Goal: Information Seeking & Learning: Learn about a topic

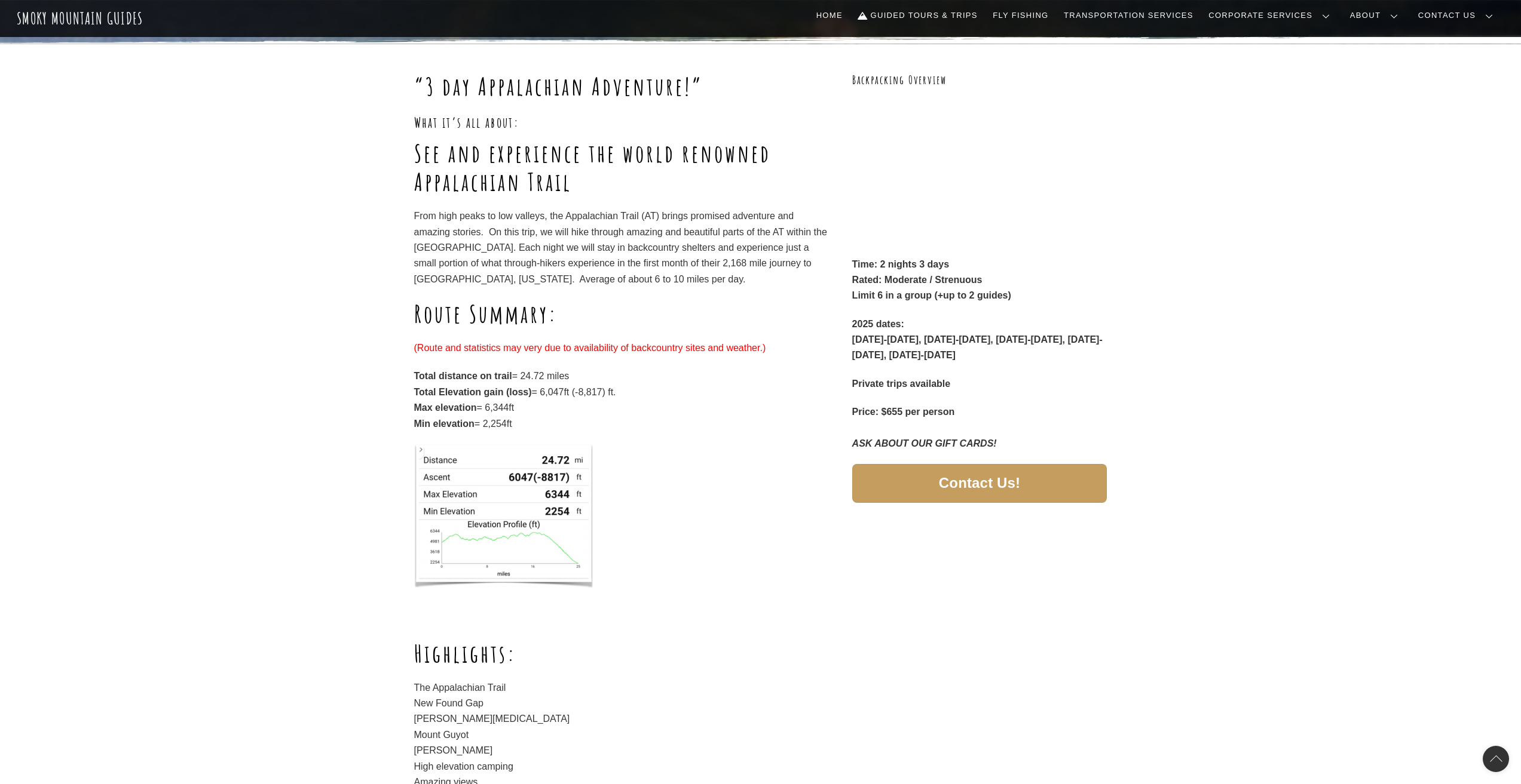
scroll to position [179, 0]
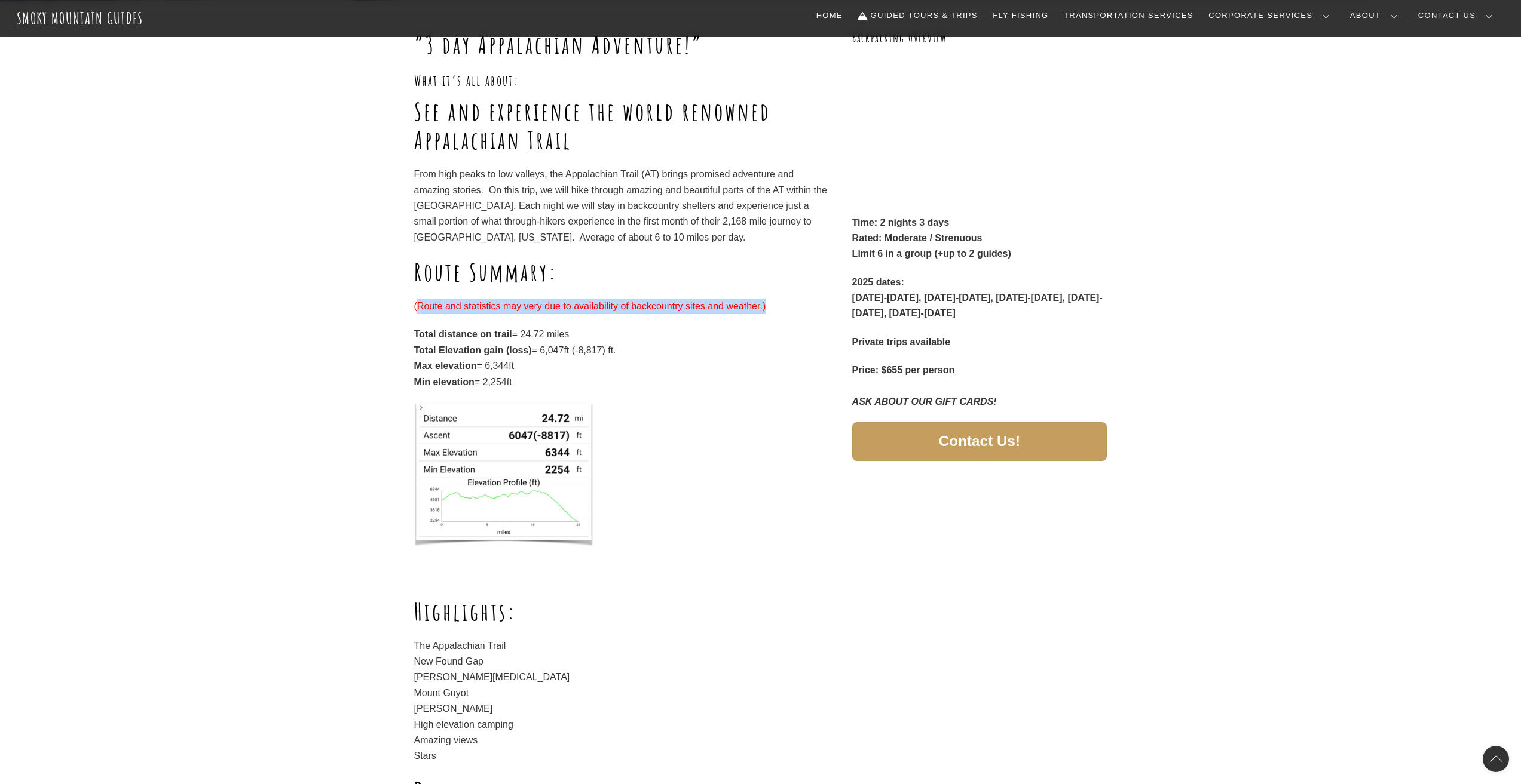
drag, startPoint x: 420, startPoint y: 303, endPoint x: 773, endPoint y: 303, distance: 353.0
click at [773, 303] on p "(Route and statistics may very due to availability of backcountry sites and wea…" at bounding box center [622, 306] width 416 height 15
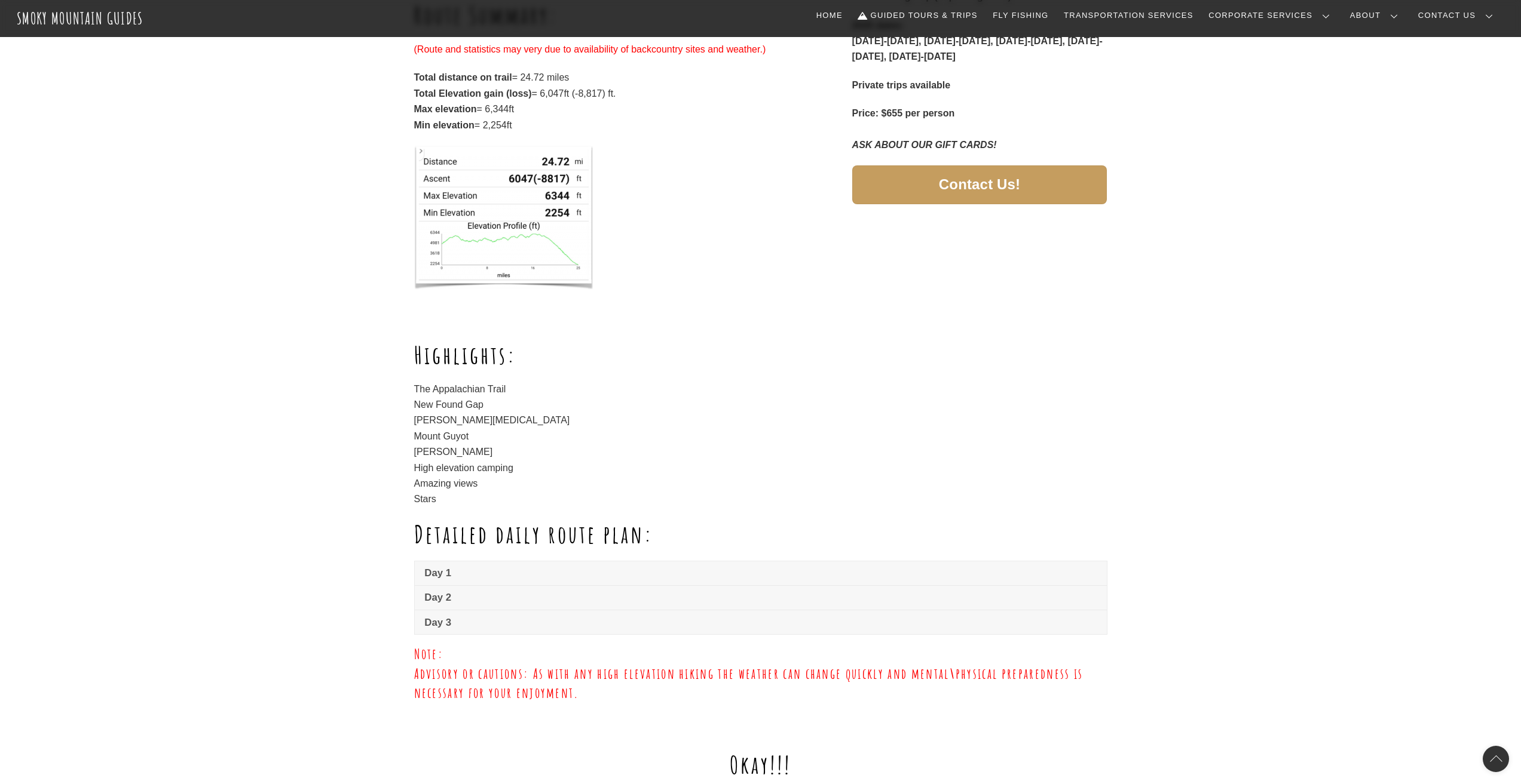
scroll to position [478, 0]
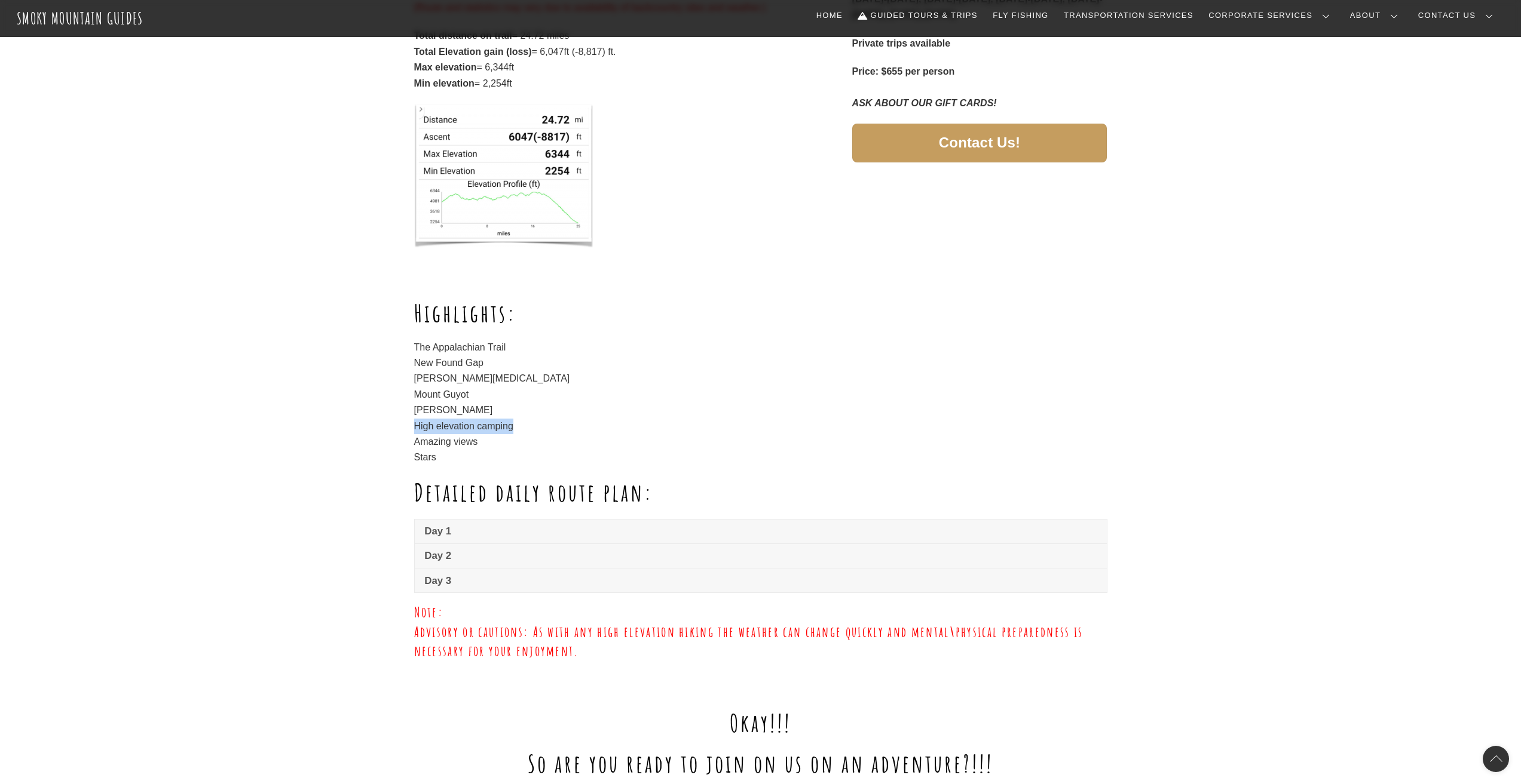
drag, startPoint x: 413, startPoint y: 430, endPoint x: 535, endPoint y: 430, distance: 122.0
click at [522, 430] on p "The Appalachian Trail New Found Gap [PERSON_NAME][MEDICAL_DATA] Mount [PERSON_N…" at bounding box center [760, 402] width 693 height 126
drag, startPoint x: 472, startPoint y: 451, endPoint x: 403, endPoint y: 449, distance: 69.0
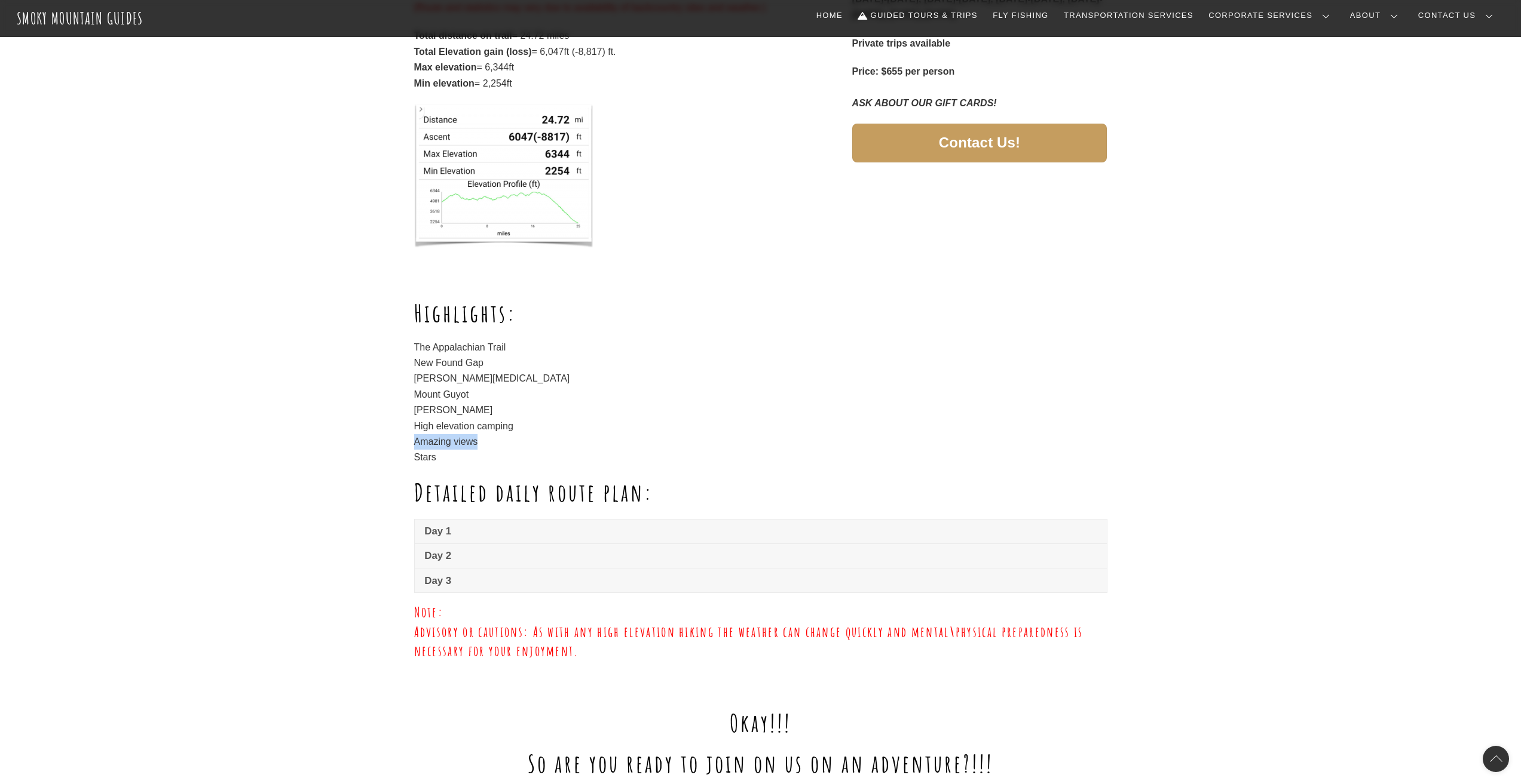
drag, startPoint x: 395, startPoint y: 453, endPoint x: 475, endPoint y: 454, distance: 80.0
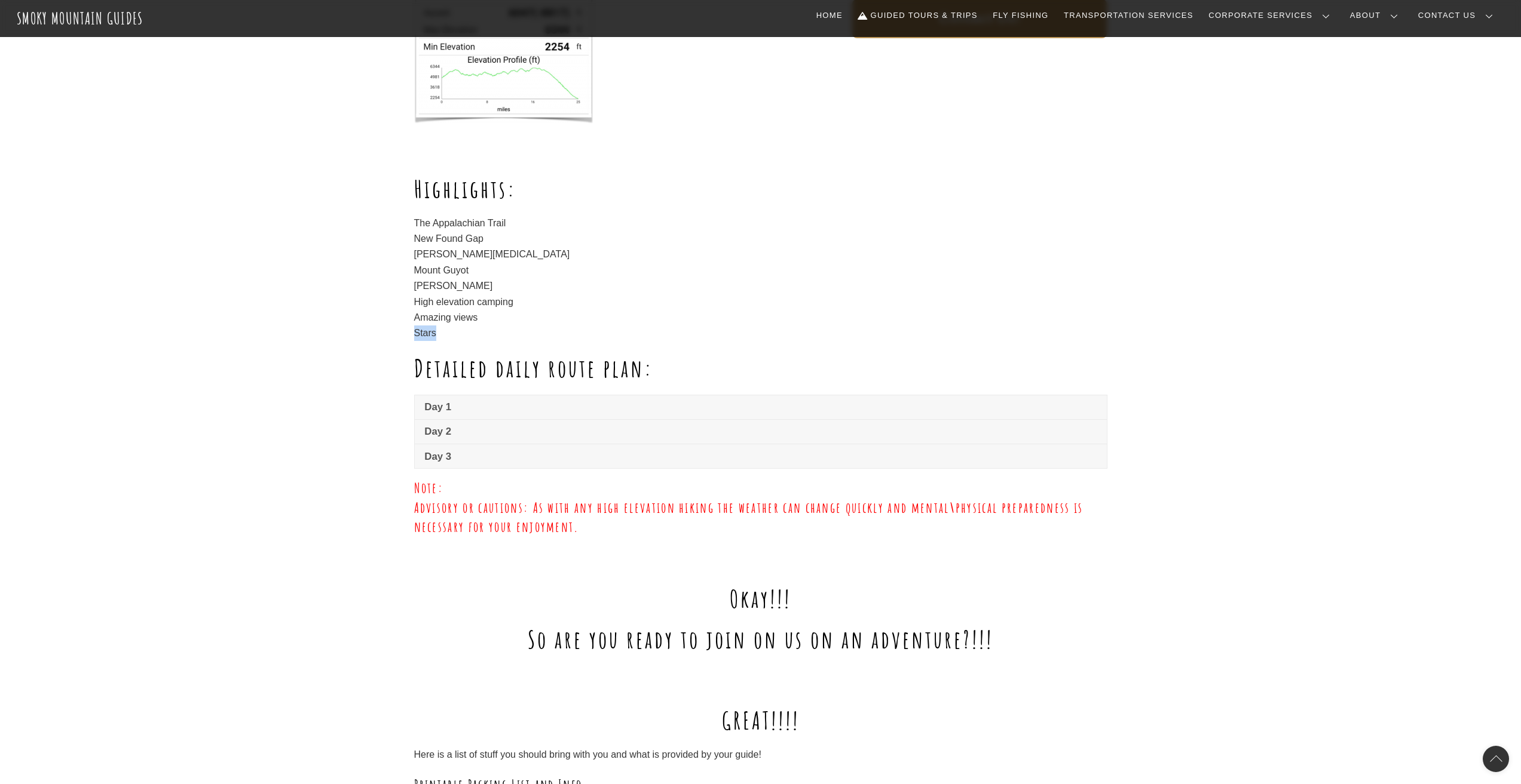
scroll to position [657, 0]
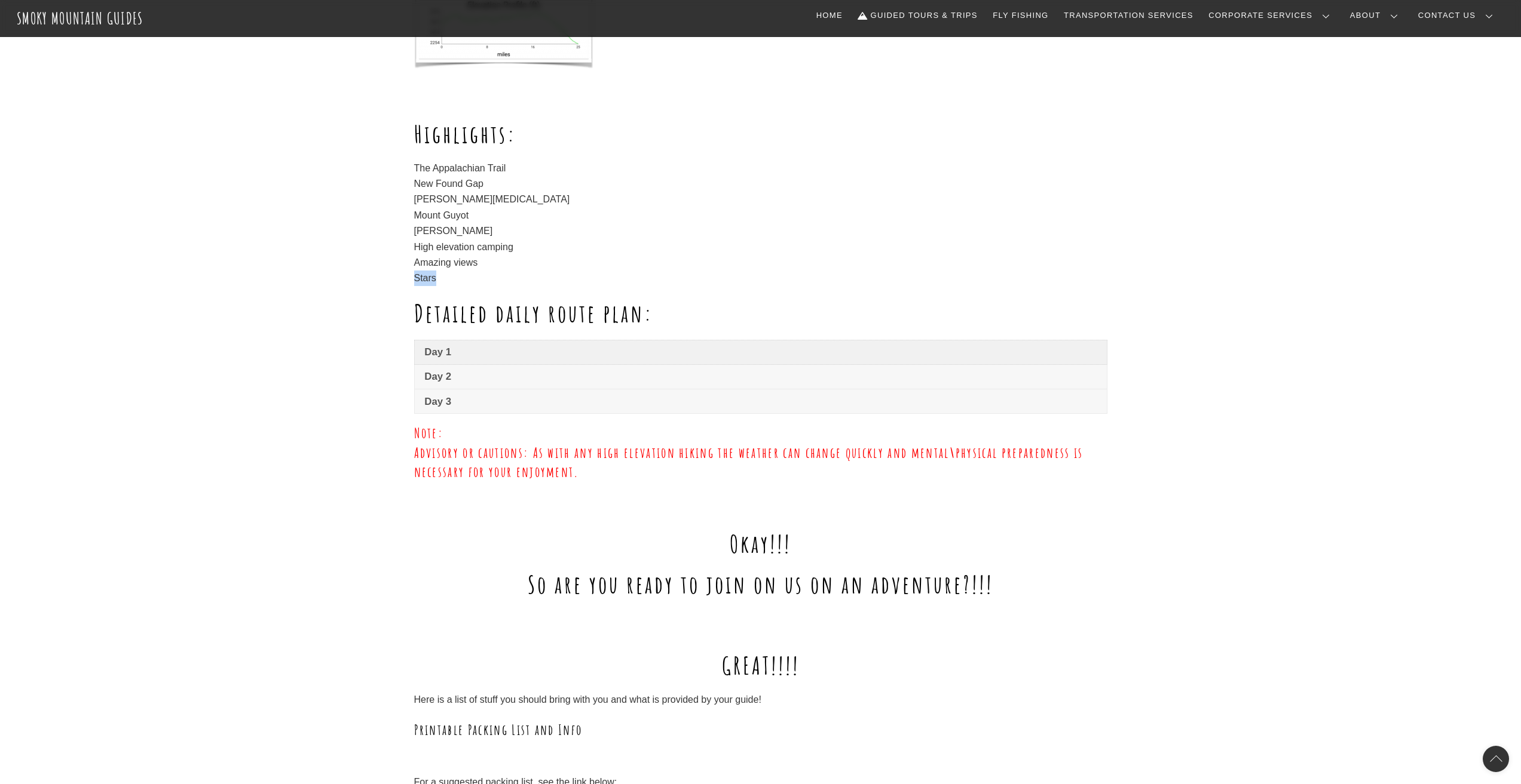
click at [484, 363] on link "Day 1" at bounding box center [760, 352] width 692 height 24
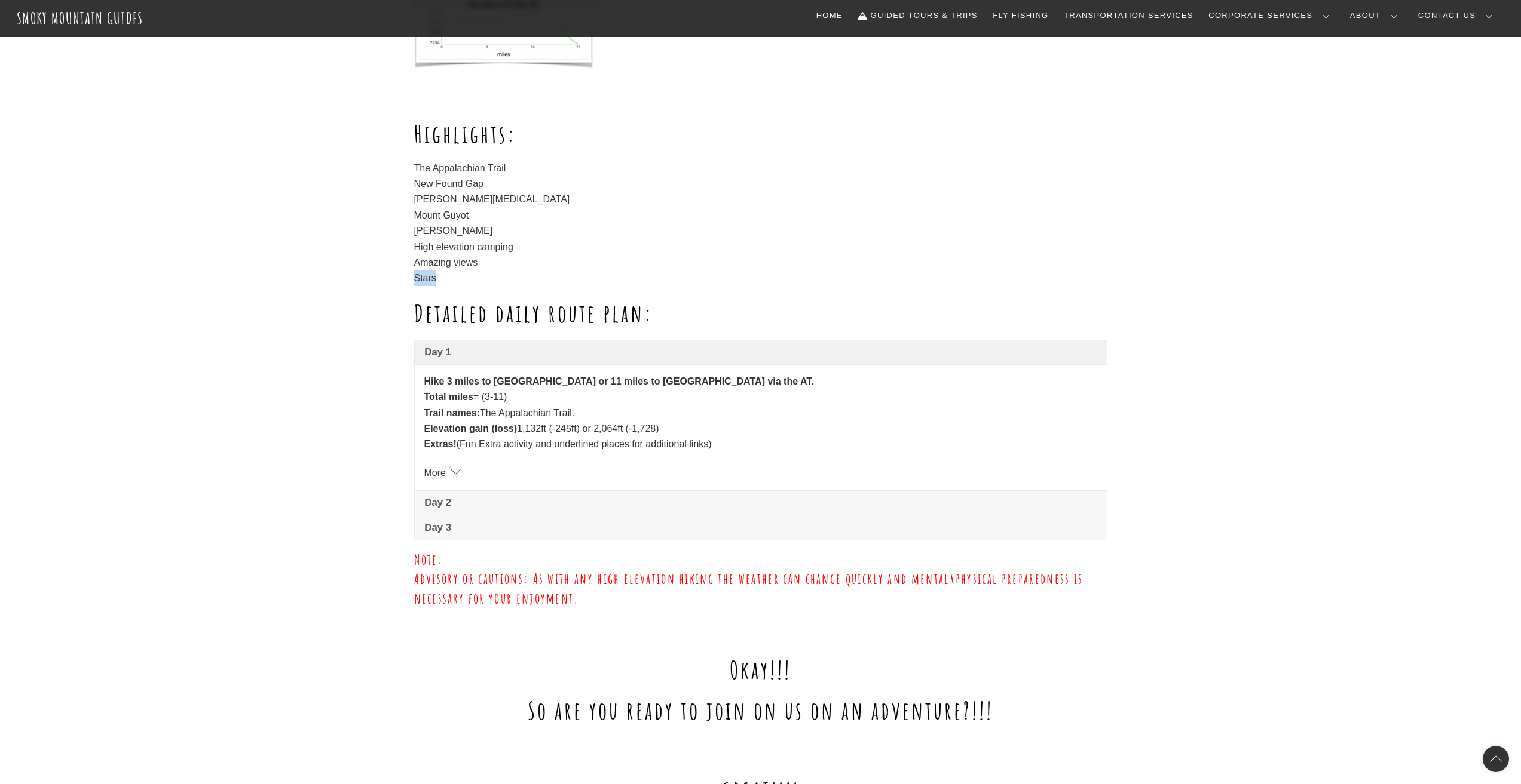
click at [458, 468] on link "More" at bounding box center [441, 473] width 34 height 10
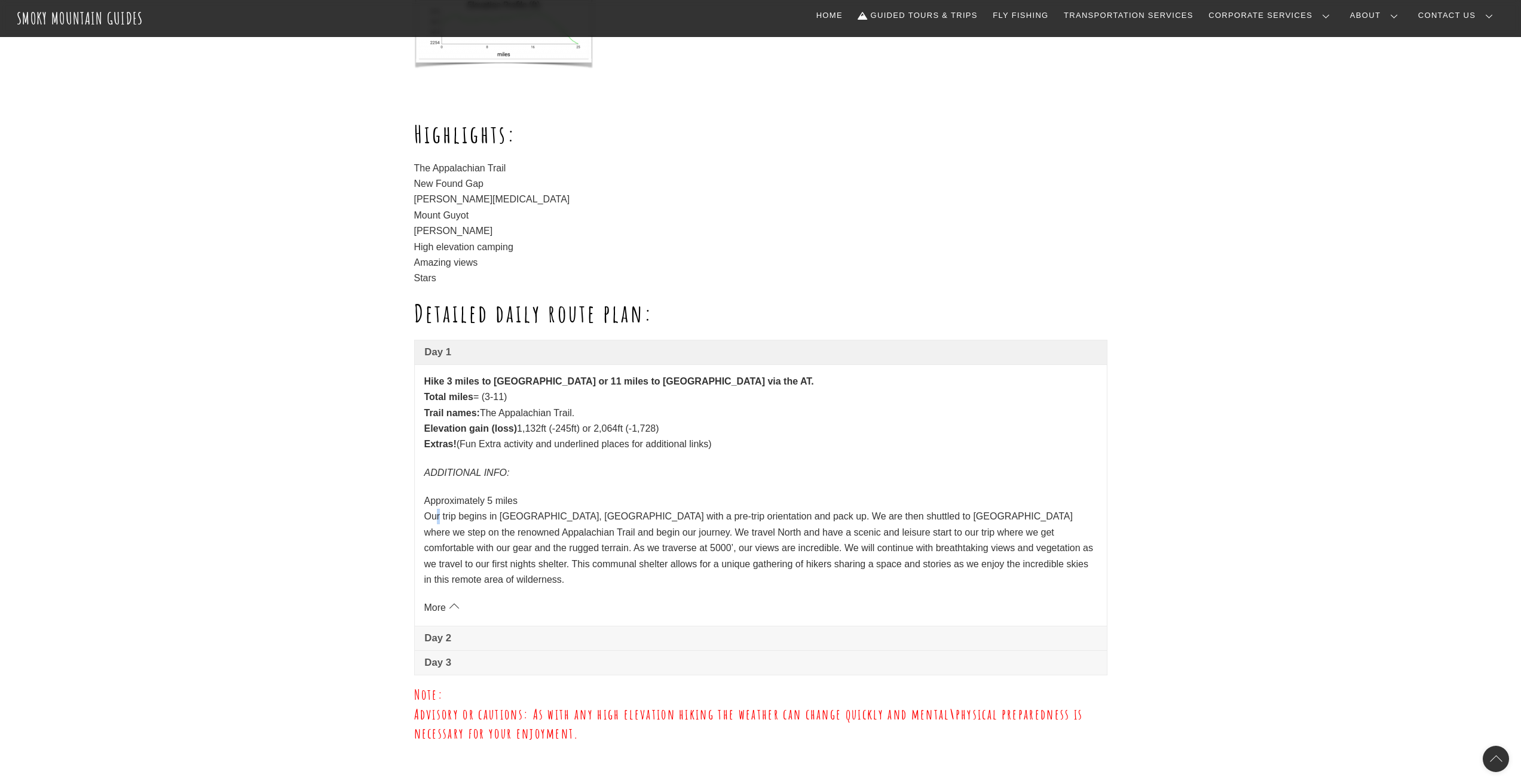
click at [442, 518] on p "Approximately 5 miles Our trip begins in [GEOGRAPHIC_DATA], [GEOGRAPHIC_DATA] w…" at bounding box center [760, 541] width 673 height 95
click at [448, 518] on p "Approximately 5 miles Our trip begins in [GEOGRAPHIC_DATA], [GEOGRAPHIC_DATA] w…" at bounding box center [760, 541] width 673 height 95
drag, startPoint x: 435, startPoint y: 518, endPoint x: 806, endPoint y: 520, distance: 371.0
click at [806, 520] on p "Approximately 5 miles Our trip begins in [GEOGRAPHIC_DATA], [GEOGRAPHIC_DATA] w…" at bounding box center [760, 541] width 673 height 95
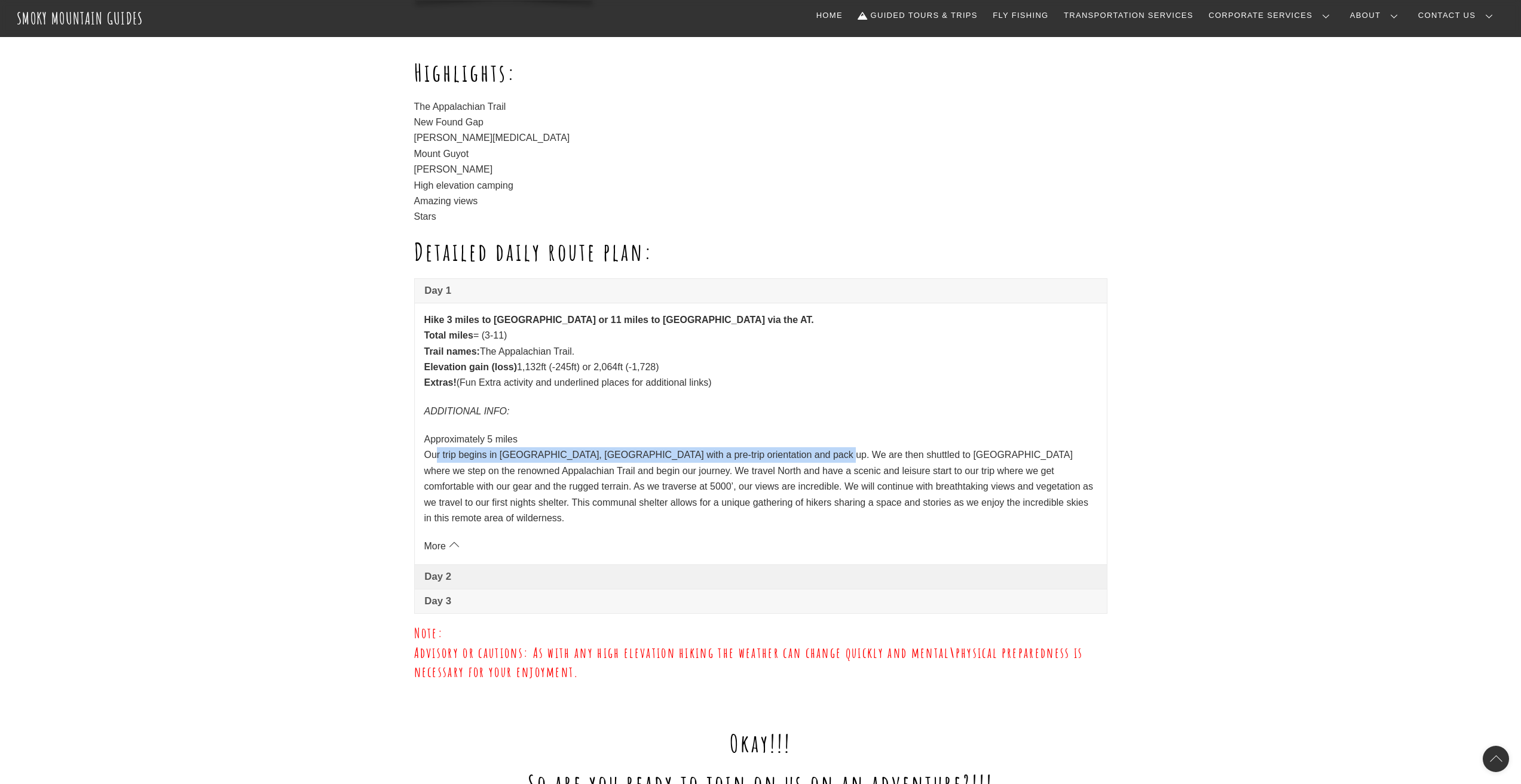
scroll to position [717, 0]
click at [544, 419] on p "ADDITIONAL INFO:" at bounding box center [760, 413] width 673 height 15
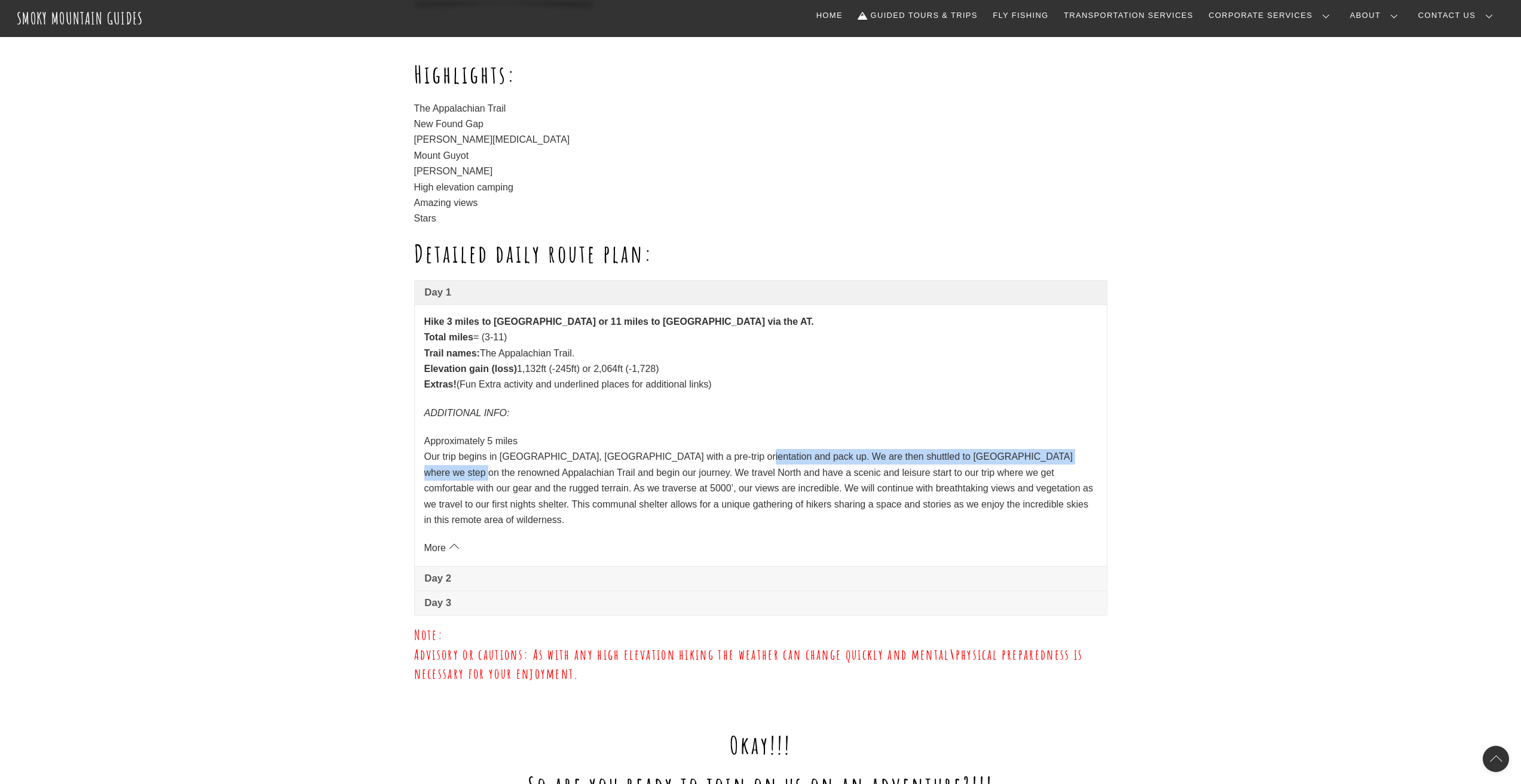
drag, startPoint x: 726, startPoint y: 452, endPoint x: 1089, endPoint y: 457, distance: 363.0
click at [1089, 457] on p "Approximately 5 miles Our trip begins in [GEOGRAPHIC_DATA], [GEOGRAPHIC_DATA] w…" at bounding box center [760, 481] width 673 height 95
click at [648, 470] on p "Approximately 5 miles Our trip begins in [GEOGRAPHIC_DATA], [GEOGRAPHIC_DATA] w…" at bounding box center [760, 481] width 673 height 95
drag, startPoint x: 548, startPoint y: 468, endPoint x: 593, endPoint y: 470, distance: 45.0
click at [593, 470] on p "Approximately 5 miles Our trip begins in [GEOGRAPHIC_DATA], [GEOGRAPHIC_DATA] w…" at bounding box center [760, 481] width 673 height 95
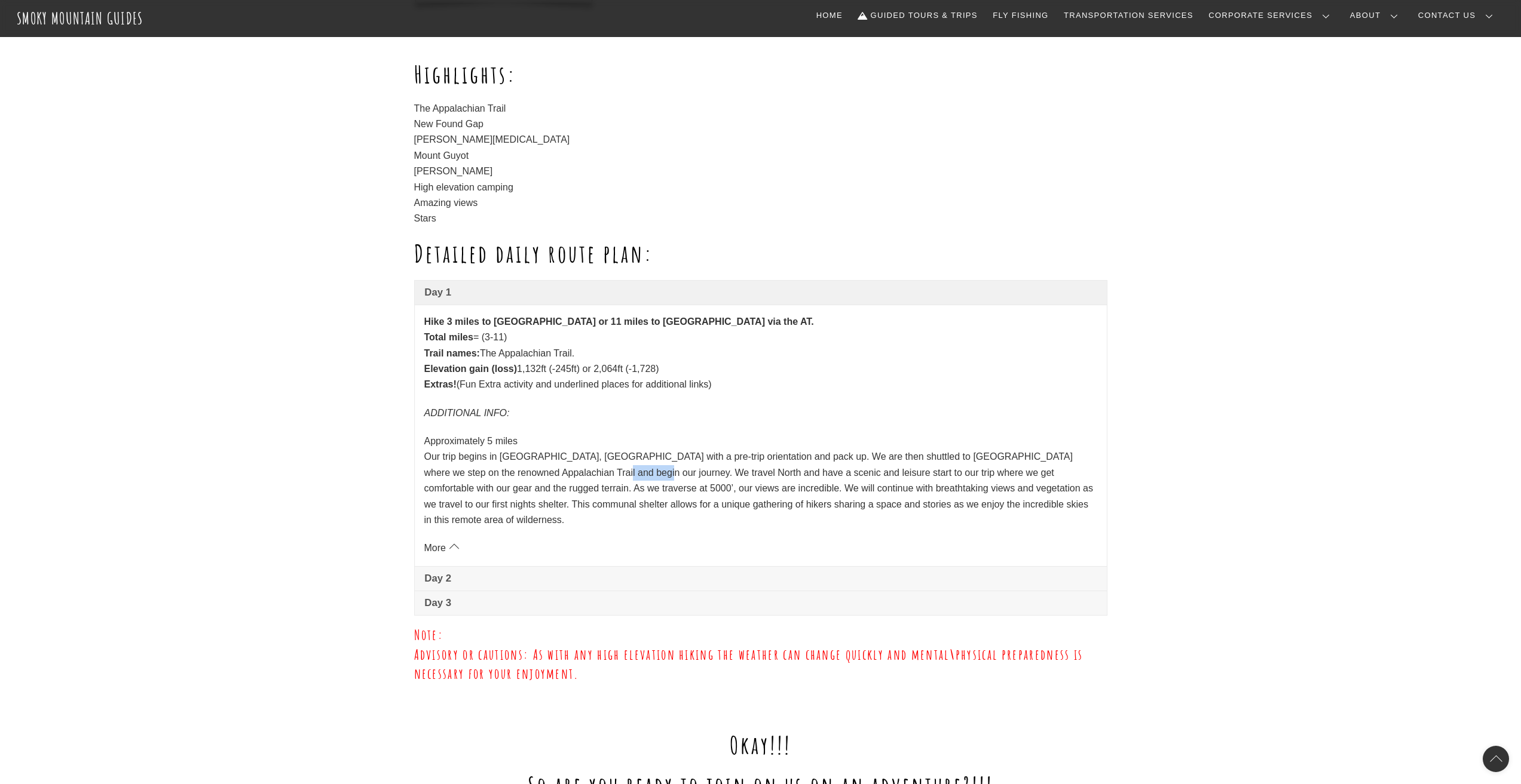
click at [557, 472] on p "Approximately 5 miles Our trip begins in [GEOGRAPHIC_DATA], [GEOGRAPHIC_DATA] w…" at bounding box center [760, 481] width 673 height 95
drag, startPoint x: 539, startPoint y: 473, endPoint x: 1074, endPoint y: 472, distance: 535.0
click at [1074, 472] on p "Approximately 5 miles Our trip begins in [GEOGRAPHIC_DATA], [GEOGRAPHIC_DATA] w…" at bounding box center [760, 481] width 673 height 95
drag, startPoint x: 482, startPoint y: 487, endPoint x: 627, endPoint y: 485, distance: 145.0
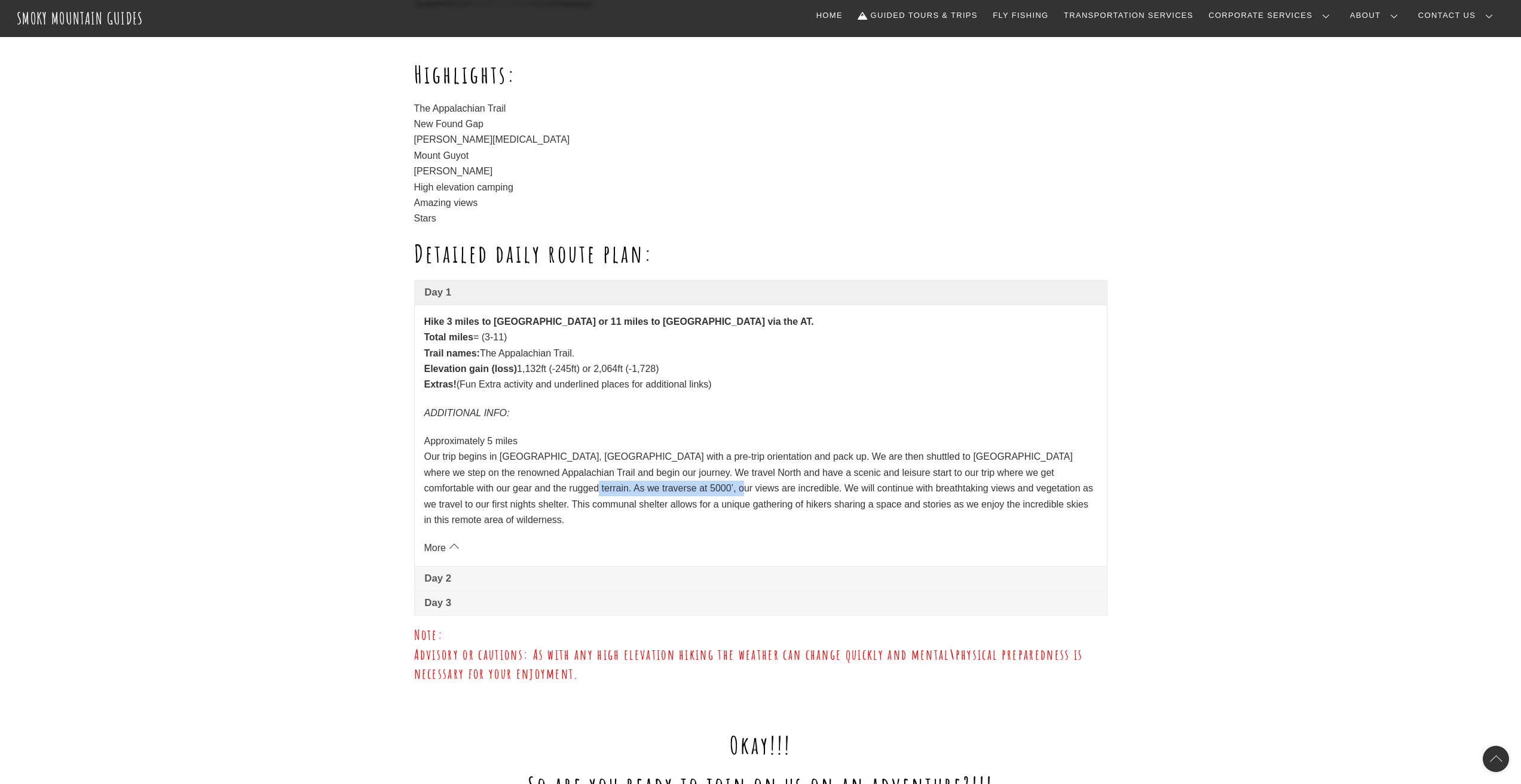
click at [627, 485] on p "Approximately 5 miles Our trip begins in [GEOGRAPHIC_DATA], [GEOGRAPHIC_DATA] w…" at bounding box center [760, 481] width 673 height 95
drag, startPoint x: 618, startPoint y: 485, endPoint x: 1038, endPoint y: 491, distance: 420.0
click at [1038, 491] on p "Approximately 5 miles Our trip begins in [GEOGRAPHIC_DATA], [GEOGRAPHIC_DATA] w…" at bounding box center [760, 481] width 673 height 95
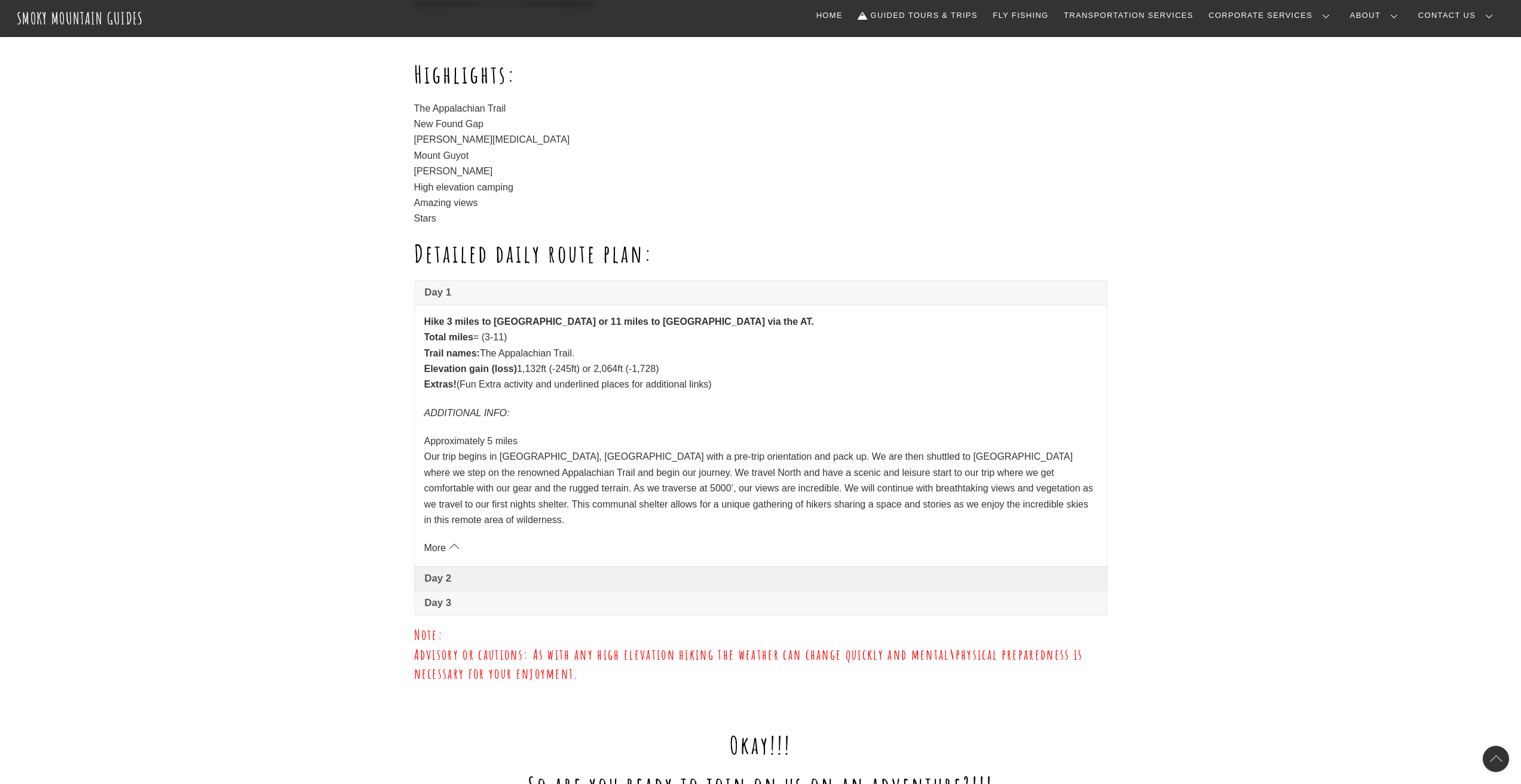
click at [464, 567] on link "Day 2" at bounding box center [760, 579] width 692 height 24
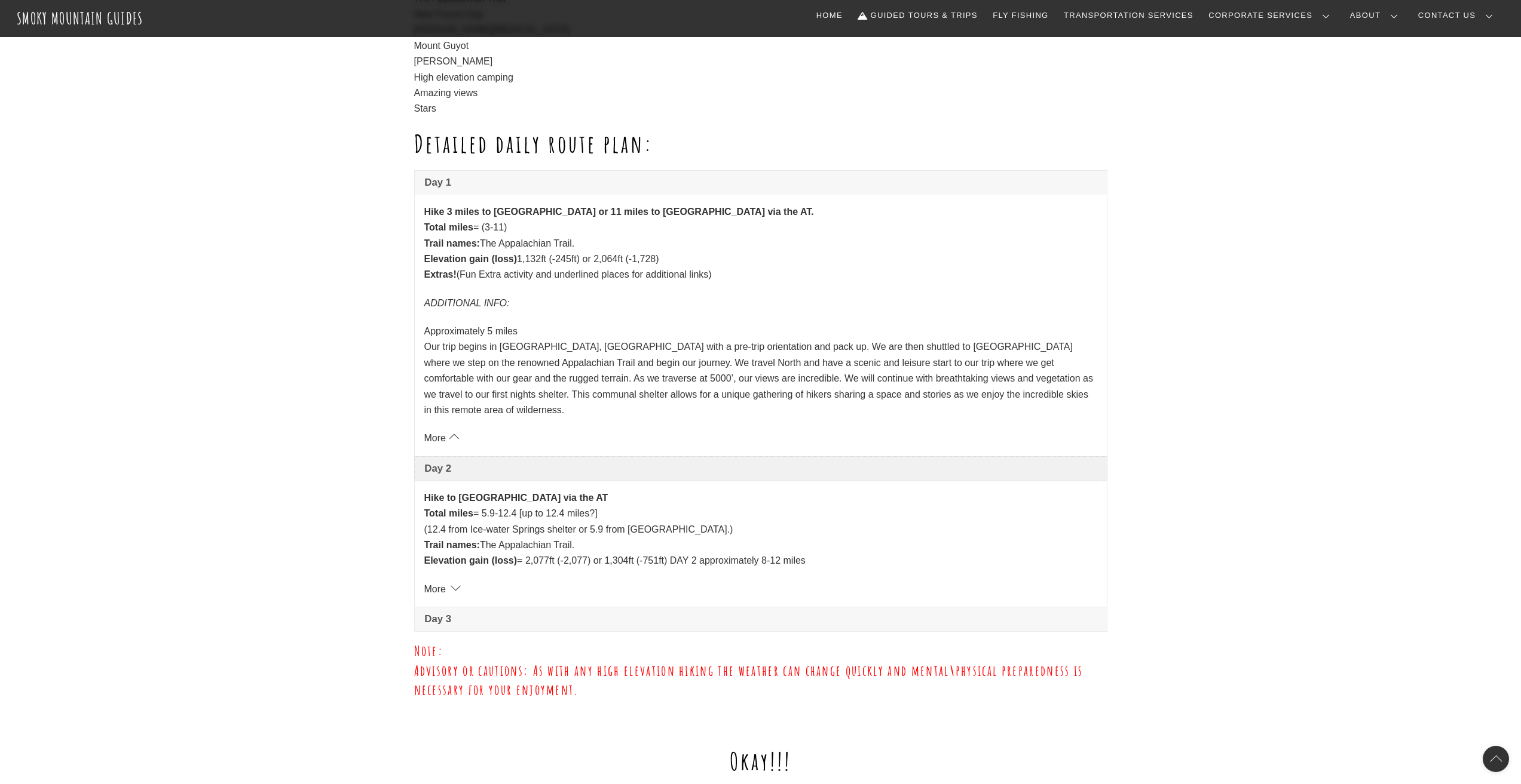
scroll to position [837, 0]
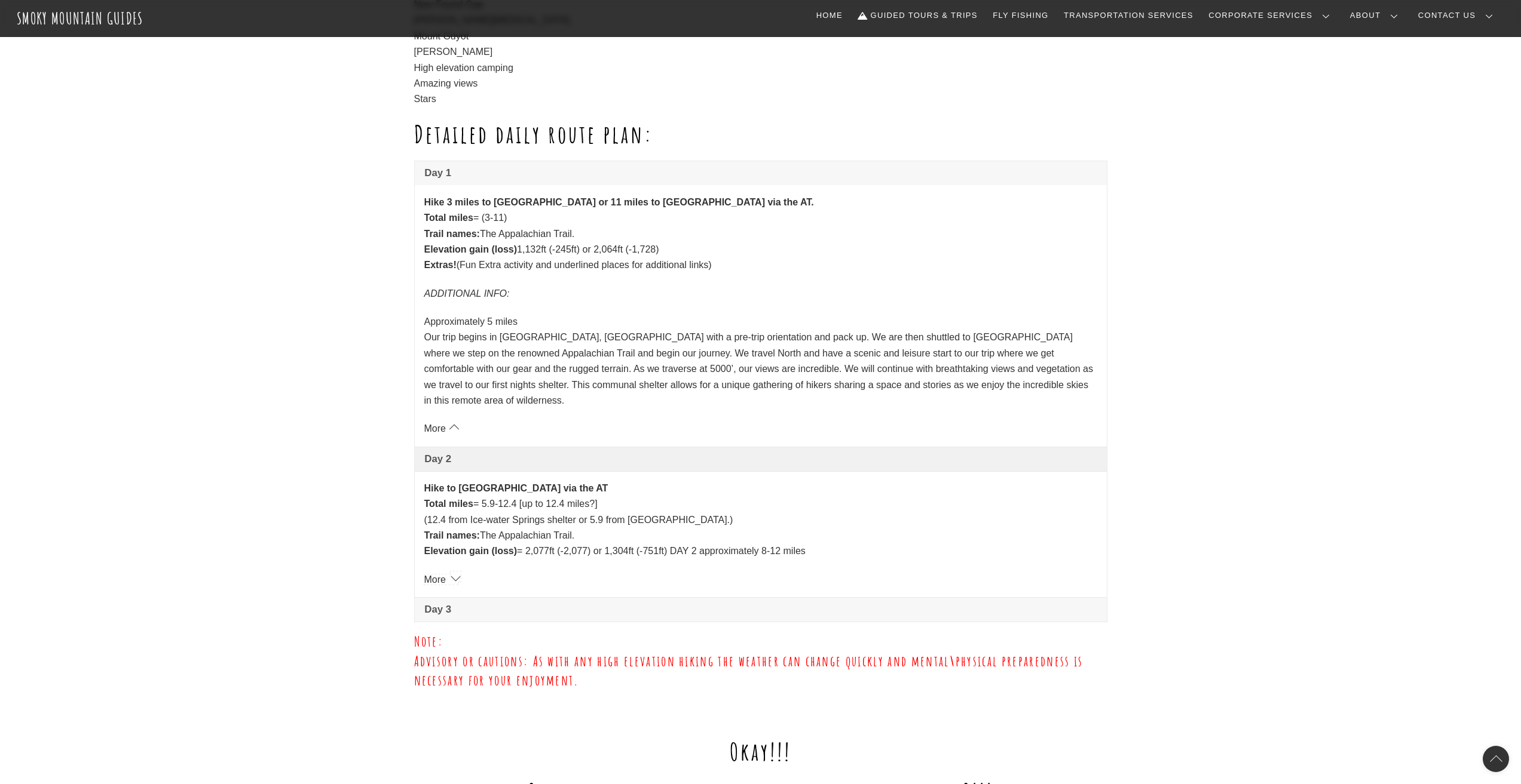
click at [449, 575] on link "More" at bounding box center [441, 579] width 34 height 10
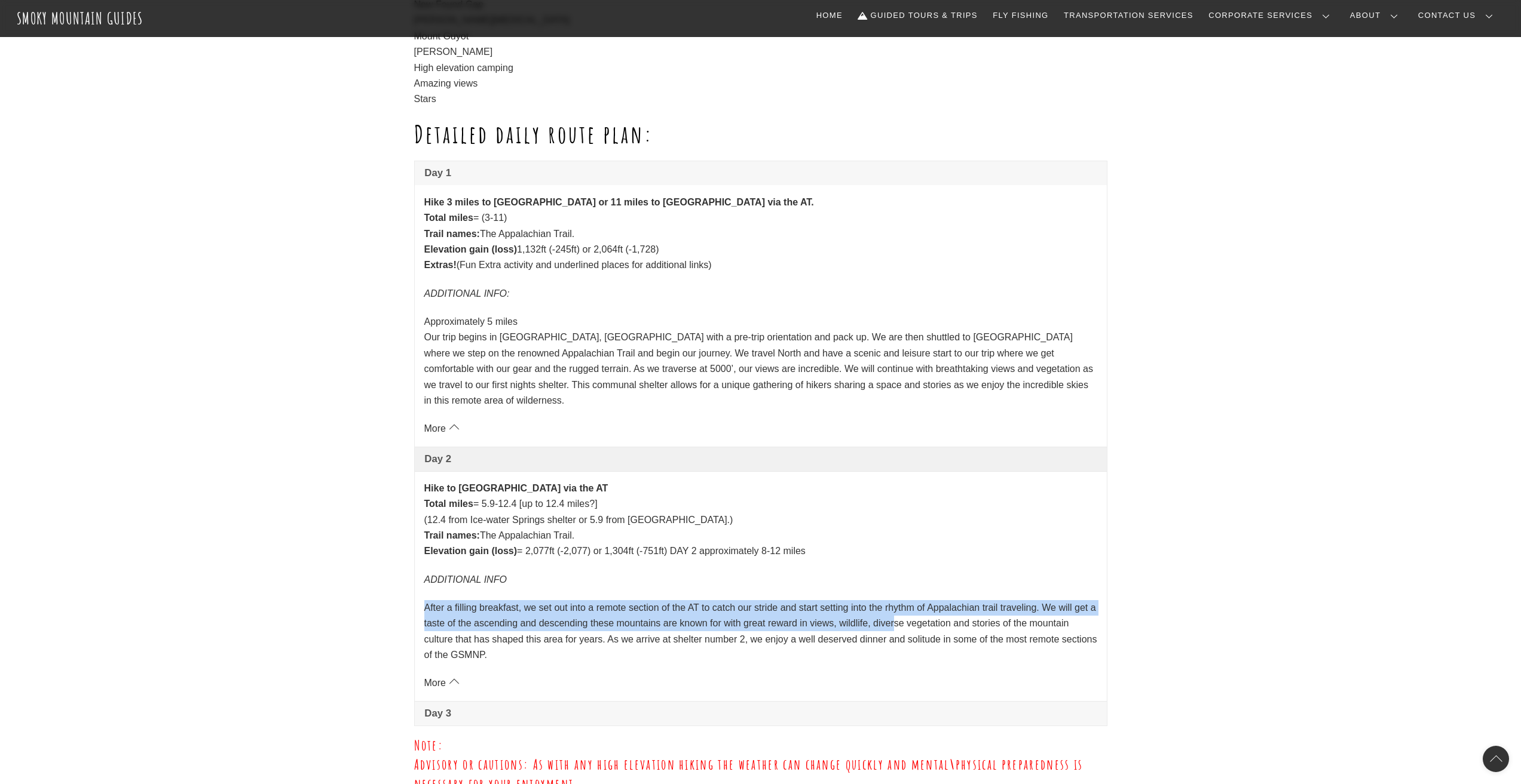
drag, startPoint x: 424, startPoint y: 590, endPoint x: 895, endPoint y: 615, distance: 471.7
click at [895, 615] on div "Hike to [GEOGRAPHIC_DATA] via the AT Total miles = 5.9-12.4 [up to 12.4 miles?]…" at bounding box center [760, 586] width 692 height 230
click at [895, 615] on p "After a filling breakfast, we set out into a remote section of the AT to catch …" at bounding box center [760, 632] width 673 height 64
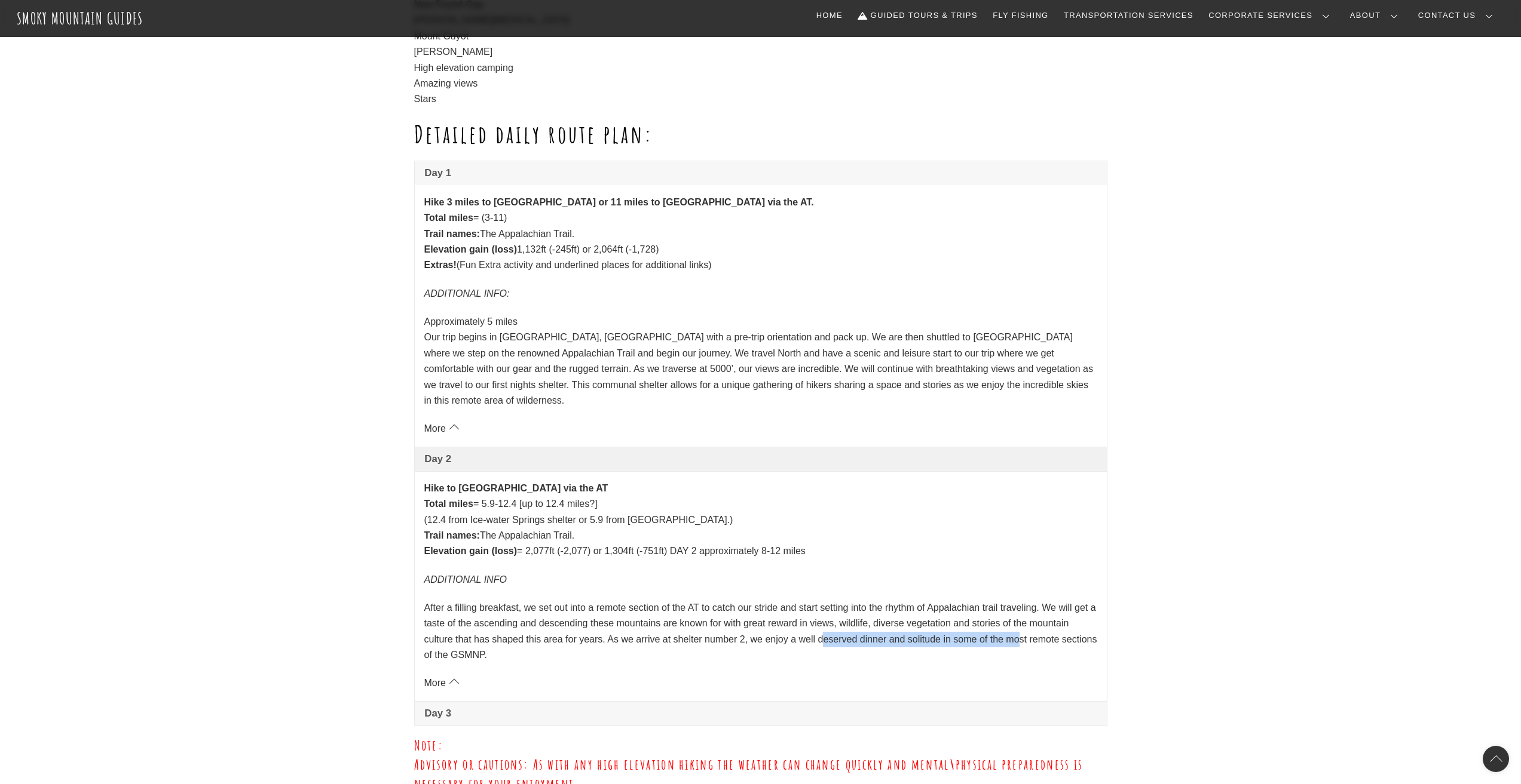
drag, startPoint x: 823, startPoint y: 620, endPoint x: 1021, endPoint y: 623, distance: 198.0
click at [1021, 623] on p "After a filling breakfast, we set out into a remote section of the AT to catch …" at bounding box center [760, 632] width 673 height 64
click at [549, 707] on span "Day 3" at bounding box center [760, 714] width 671 height 15
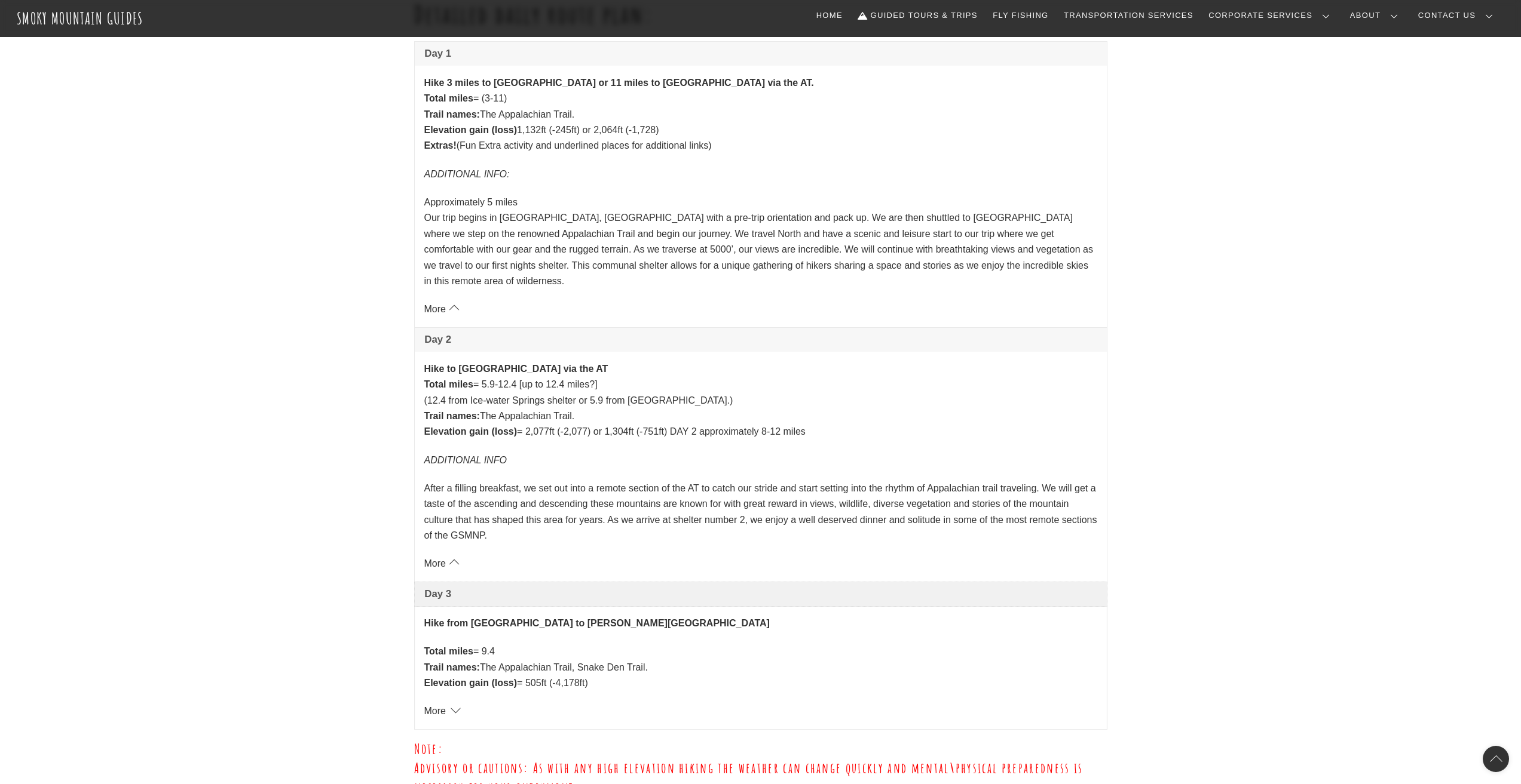
scroll to position [777, 0]
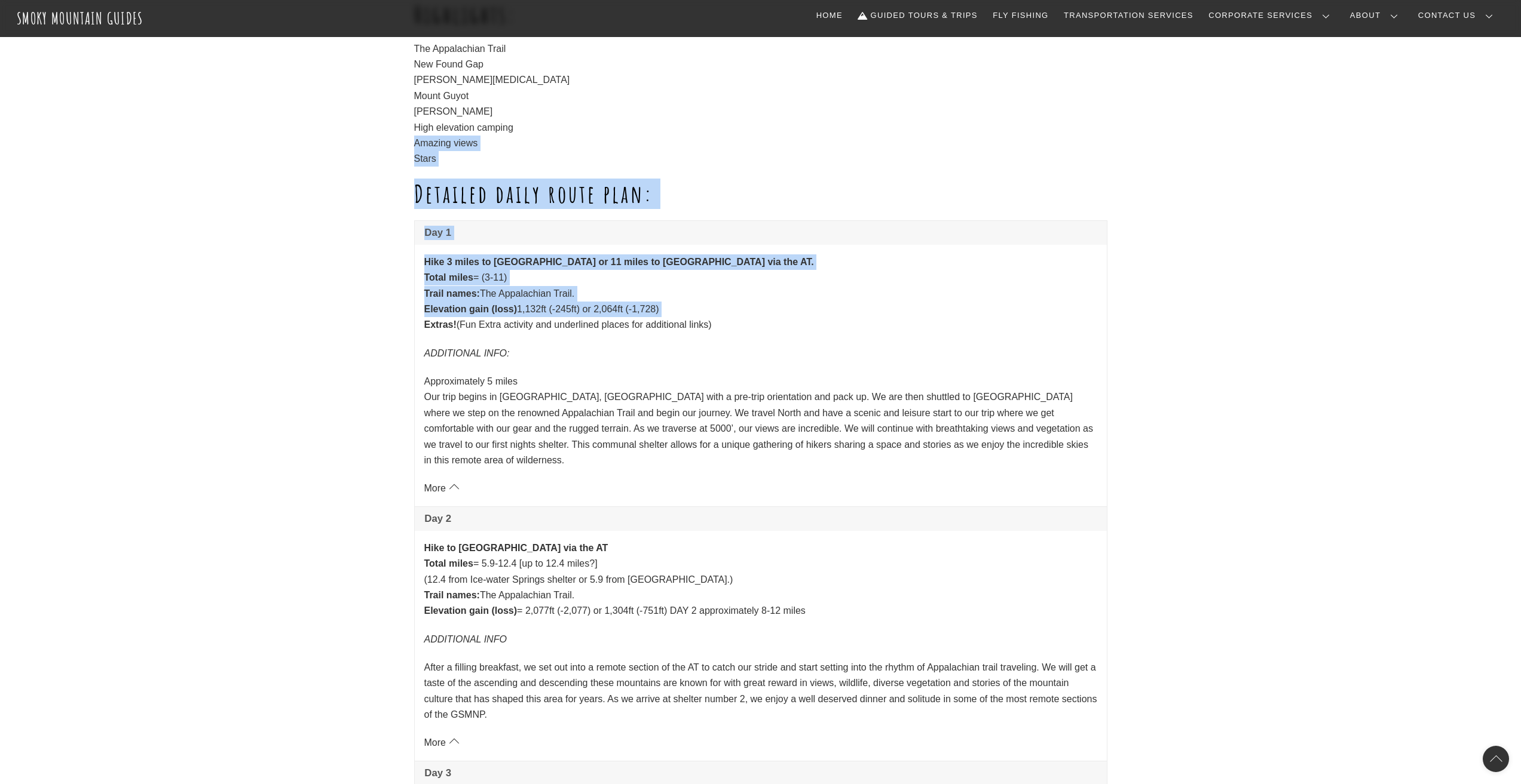
drag, startPoint x: 289, startPoint y: 318, endPoint x: 281, endPoint y: 125, distance: 193.2
click at [647, 171] on div "Highlights: The Appalachian Trail New Found Gap [PERSON_NAME][MEDICAL_DATA] Mou…" at bounding box center [760, 105] width 693 height 208
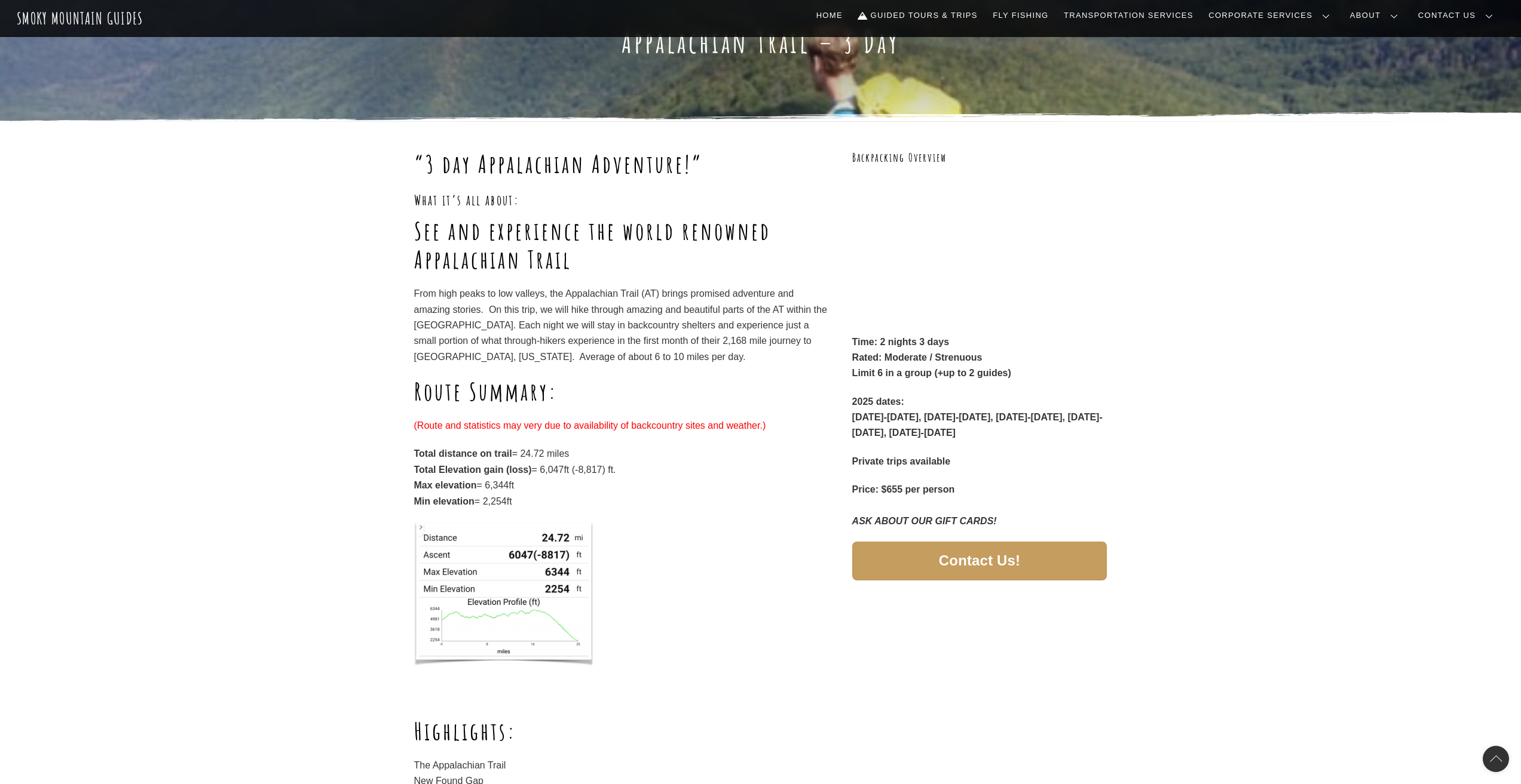
click at [617, 298] on p "From high peaks to low valleys, the Appalachian Trail (AT) brings promised adve…" at bounding box center [622, 325] width 416 height 79
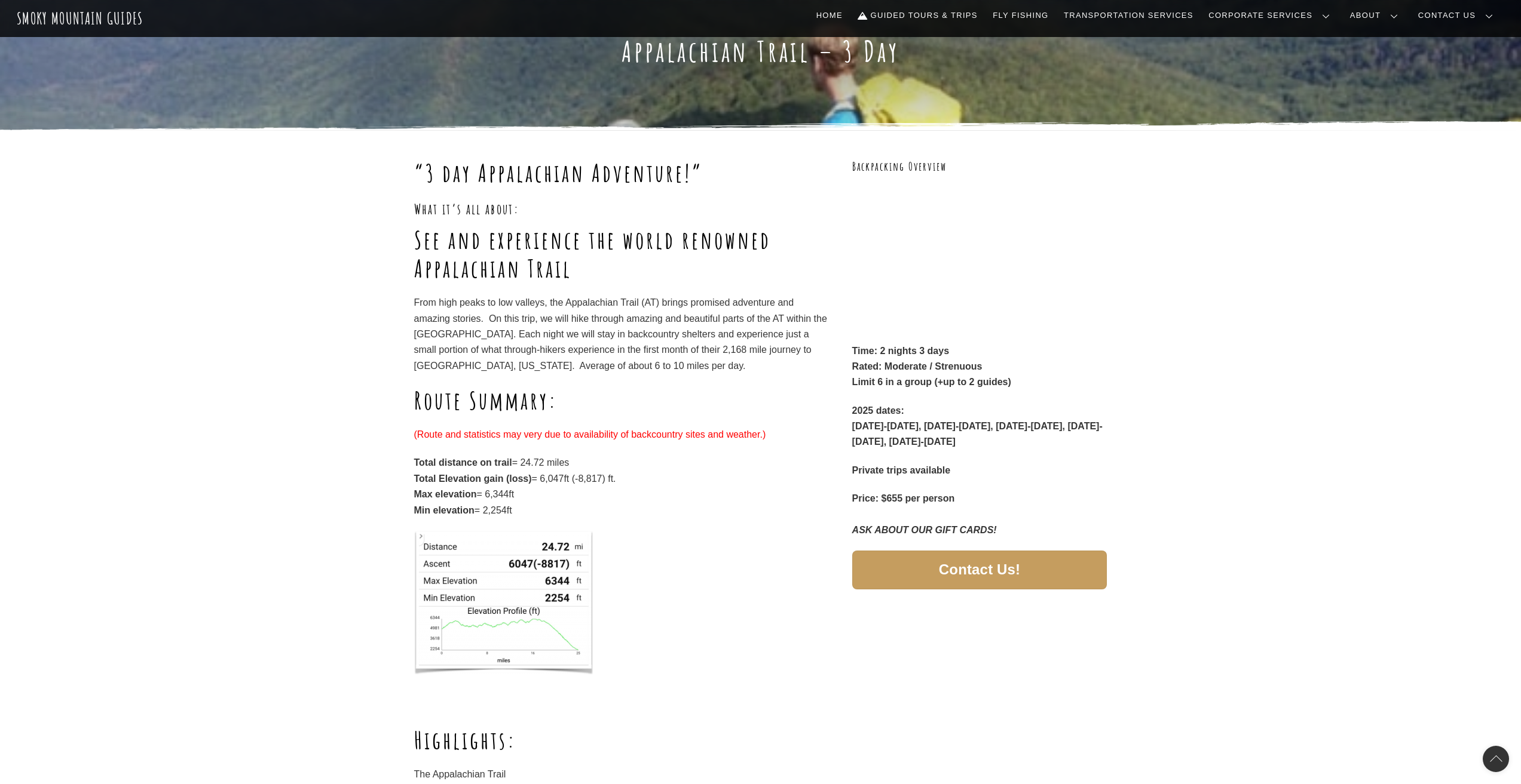
scroll to position [60, 0]
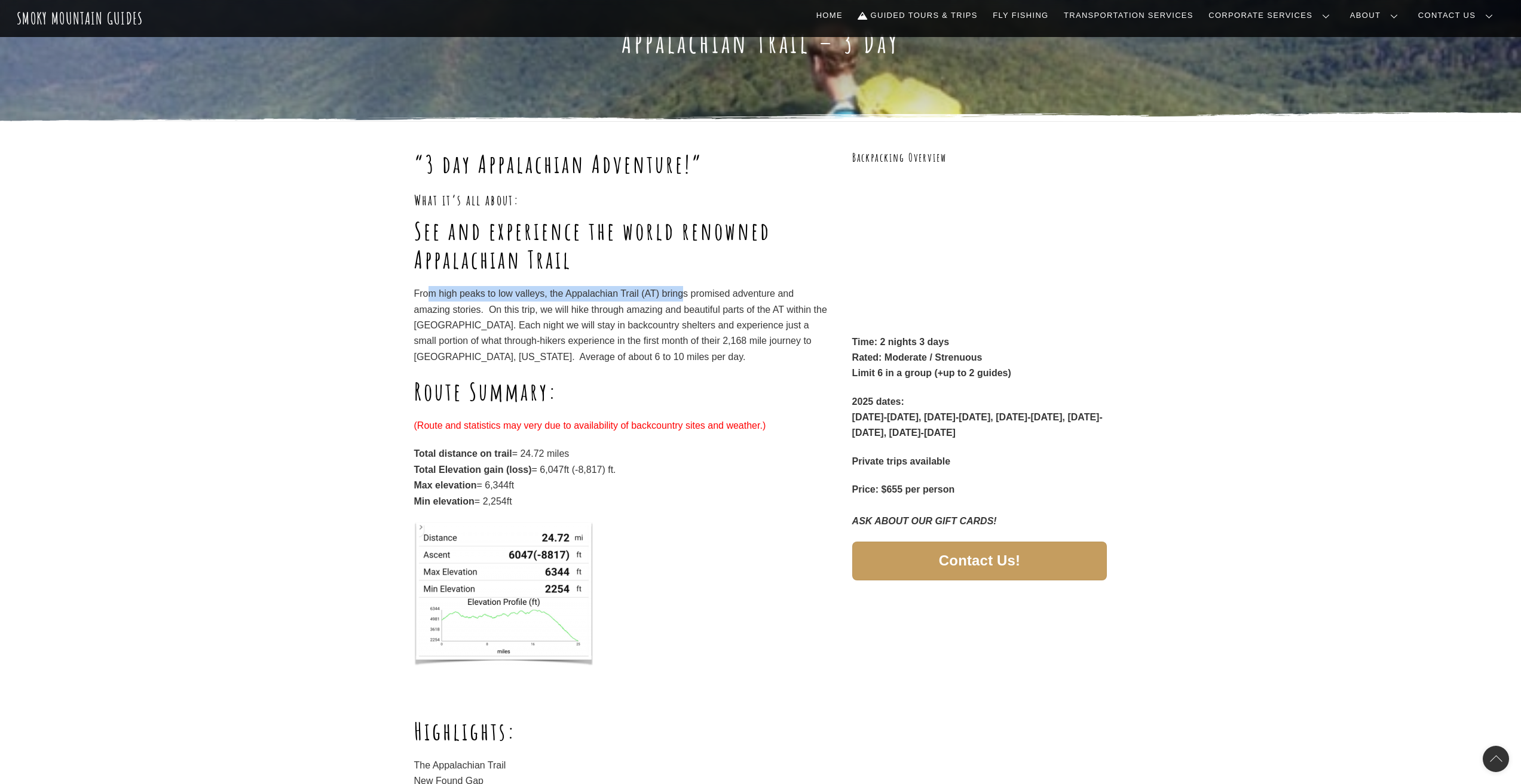
drag, startPoint x: 437, startPoint y: 299, endPoint x: 684, endPoint y: 301, distance: 247.0
click at [684, 301] on p "From high peaks to low valleys, the Appalachian Trail (AT) brings promised adve…" at bounding box center [622, 325] width 416 height 79
drag, startPoint x: 598, startPoint y: 311, endPoint x: 735, endPoint y: 311, distance: 137.0
click at [735, 311] on p "From high peaks to low valleys, the Appalachian Trail (AT) brings promised adve…" at bounding box center [622, 325] width 416 height 79
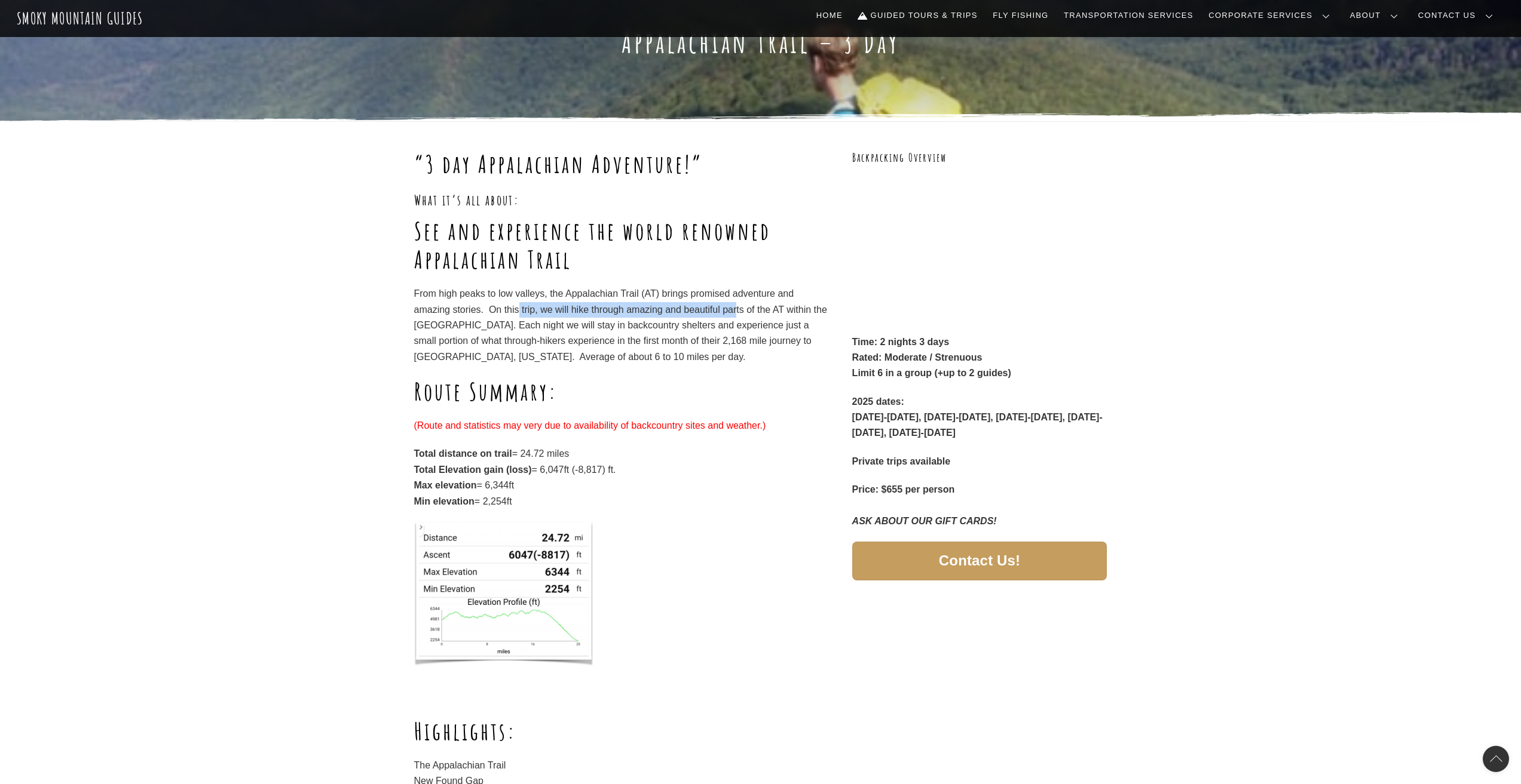
click at [736, 311] on p "From high peaks to low valleys, the Appalachian Trail (AT) brings promised adve…" at bounding box center [622, 325] width 416 height 79
drag, startPoint x: 490, startPoint y: 332, endPoint x: 569, endPoint y: 329, distance: 79.1
click at [569, 329] on p "From high peaks to low valleys, the Appalachian Trail (AT) brings promised adve…" at bounding box center [622, 325] width 416 height 79
click at [546, 330] on p "From high peaks to low valleys, the Appalachian Trail (AT) brings promised adve…" at bounding box center [622, 325] width 416 height 79
drag, startPoint x: 444, startPoint y: 341, endPoint x: 694, endPoint y: 340, distance: 250.0
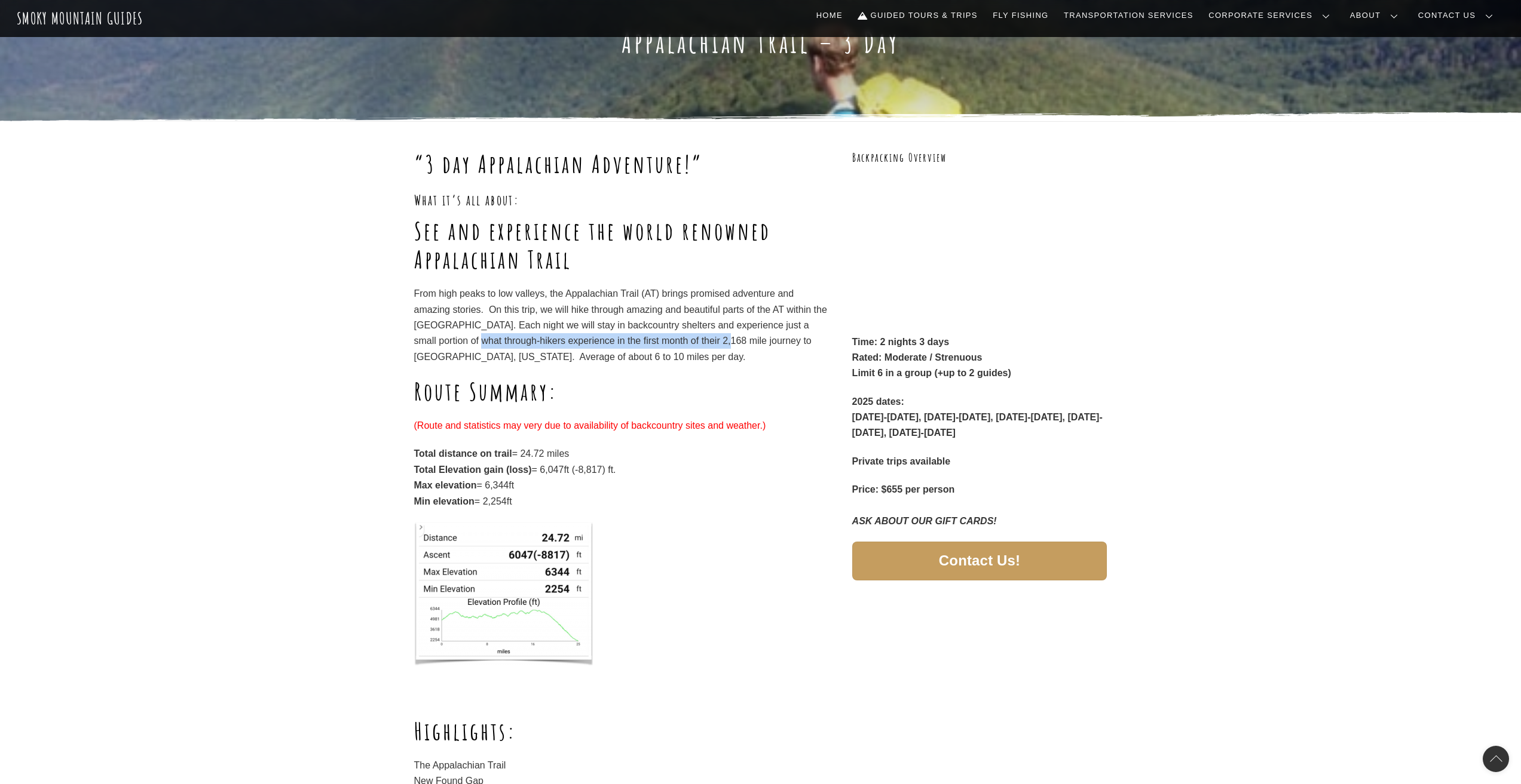
click at [694, 340] on p "From high peaks to low valleys, the Appalachian Trail (AT) brings promised adve…" at bounding box center [622, 325] width 416 height 79
drag, startPoint x: 433, startPoint y: 361, endPoint x: 609, endPoint y: 351, distance: 176.3
click at [609, 351] on p "From high peaks to low valleys, the Appalachian Trail (AT) brings promised adve…" at bounding box center [622, 325] width 416 height 79
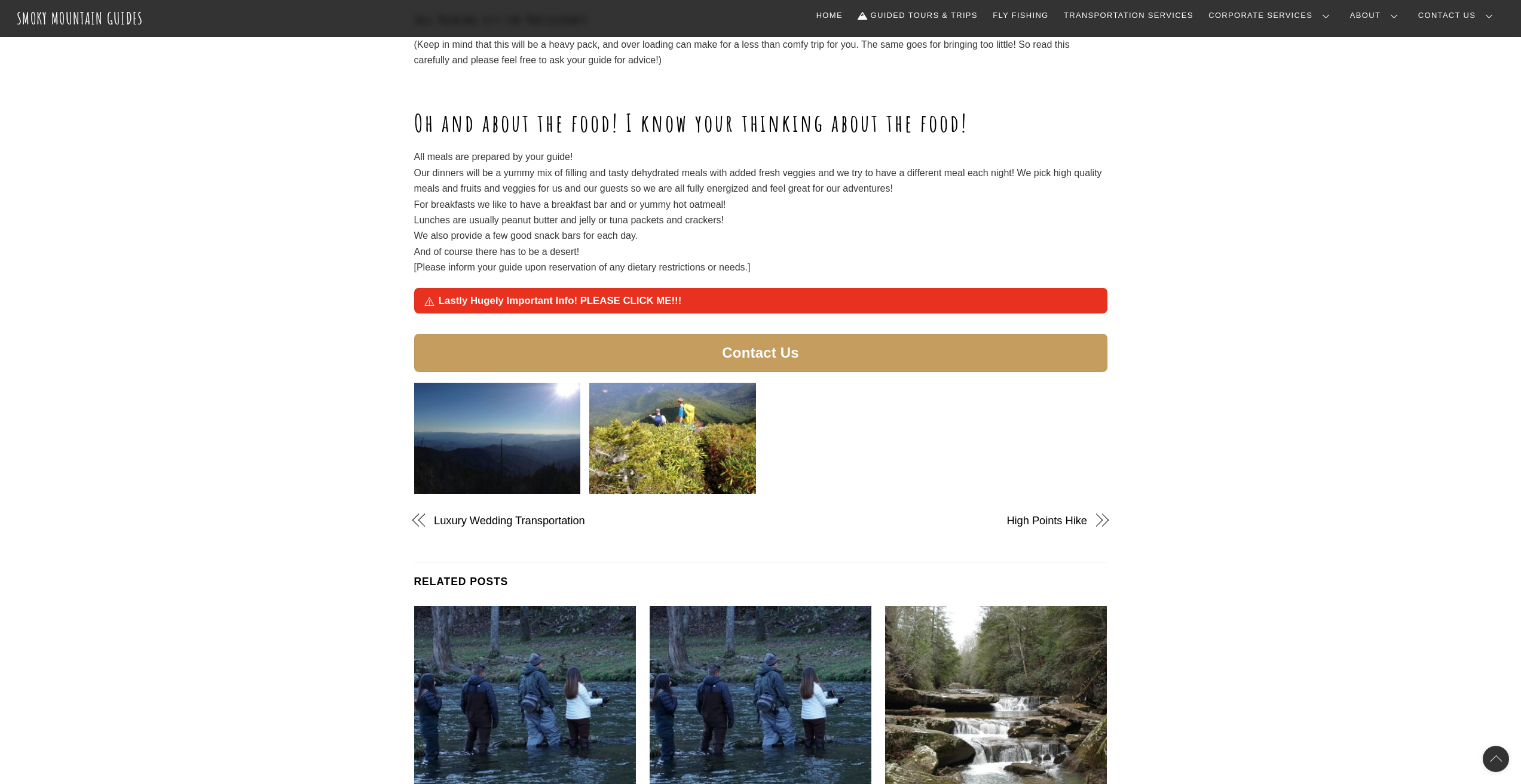
scroll to position [2091, 0]
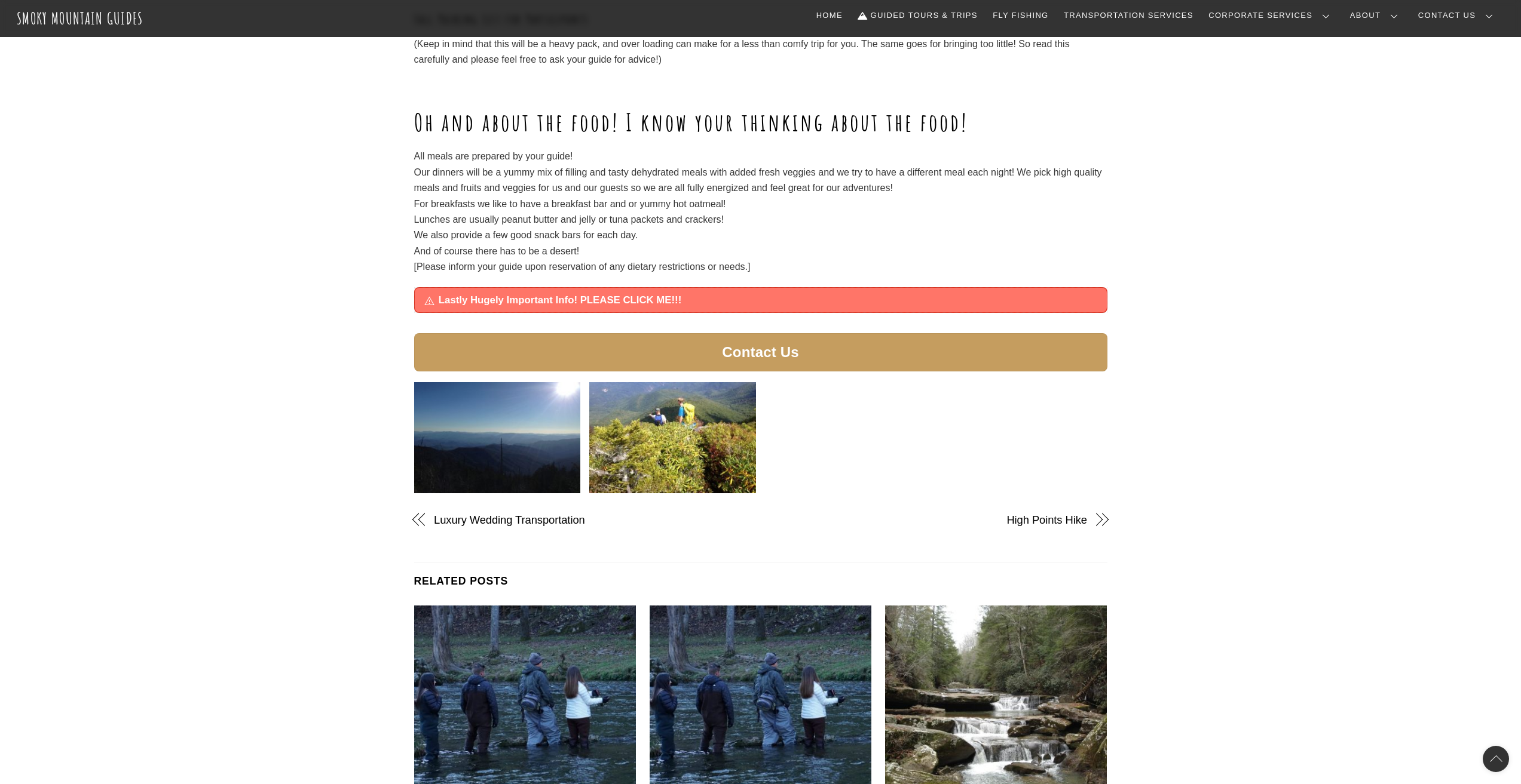
click at [590, 288] on link "Lastly Hugely Important Info! PLEASE CLICK ME!!!" at bounding box center [760, 300] width 692 height 24
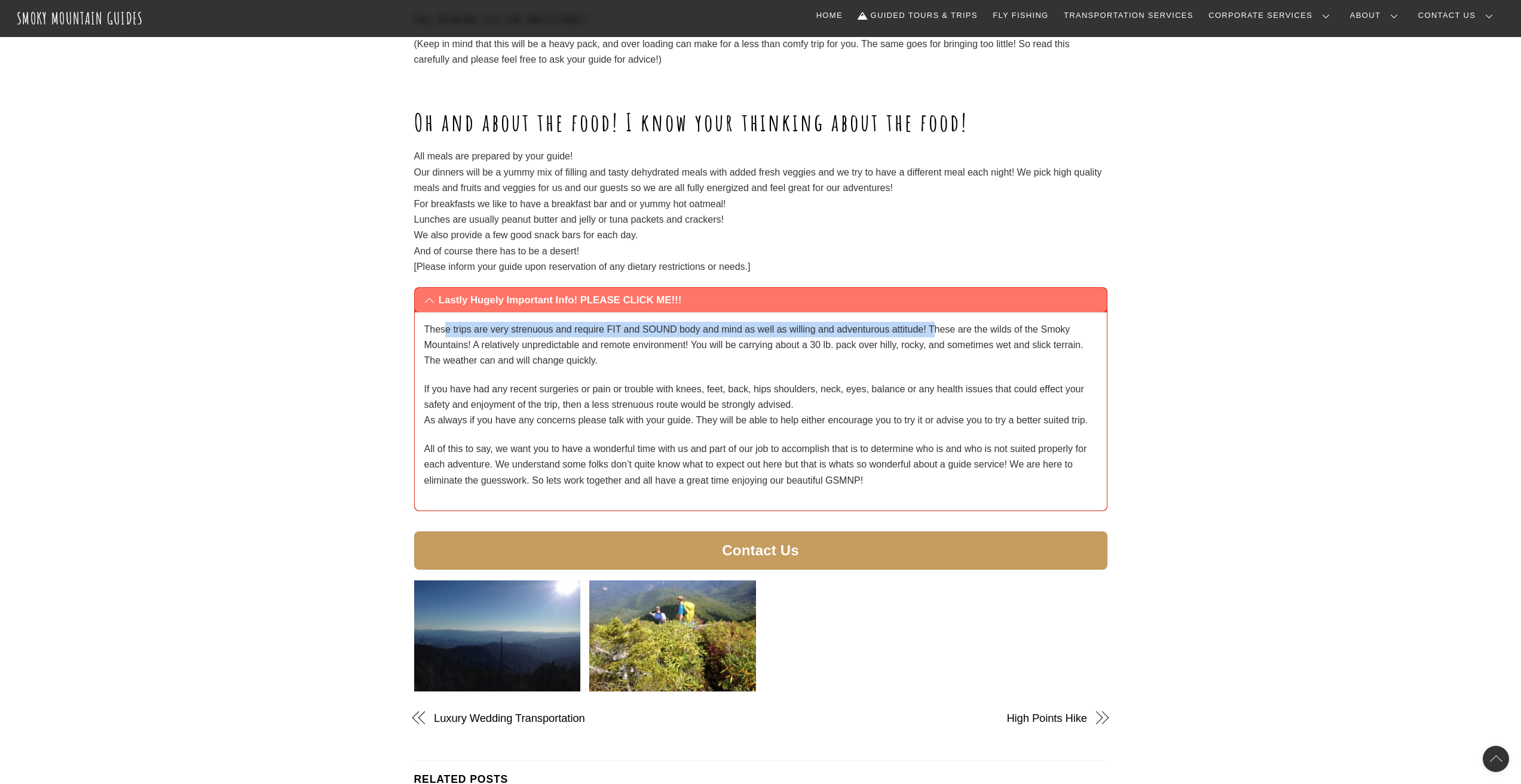
drag, startPoint x: 444, startPoint y: 311, endPoint x: 936, endPoint y: 319, distance: 492.1
click at [936, 322] on p "These trips are very strenuous and require FIT and SOUND body and mind as well …" at bounding box center [760, 346] width 673 height 47
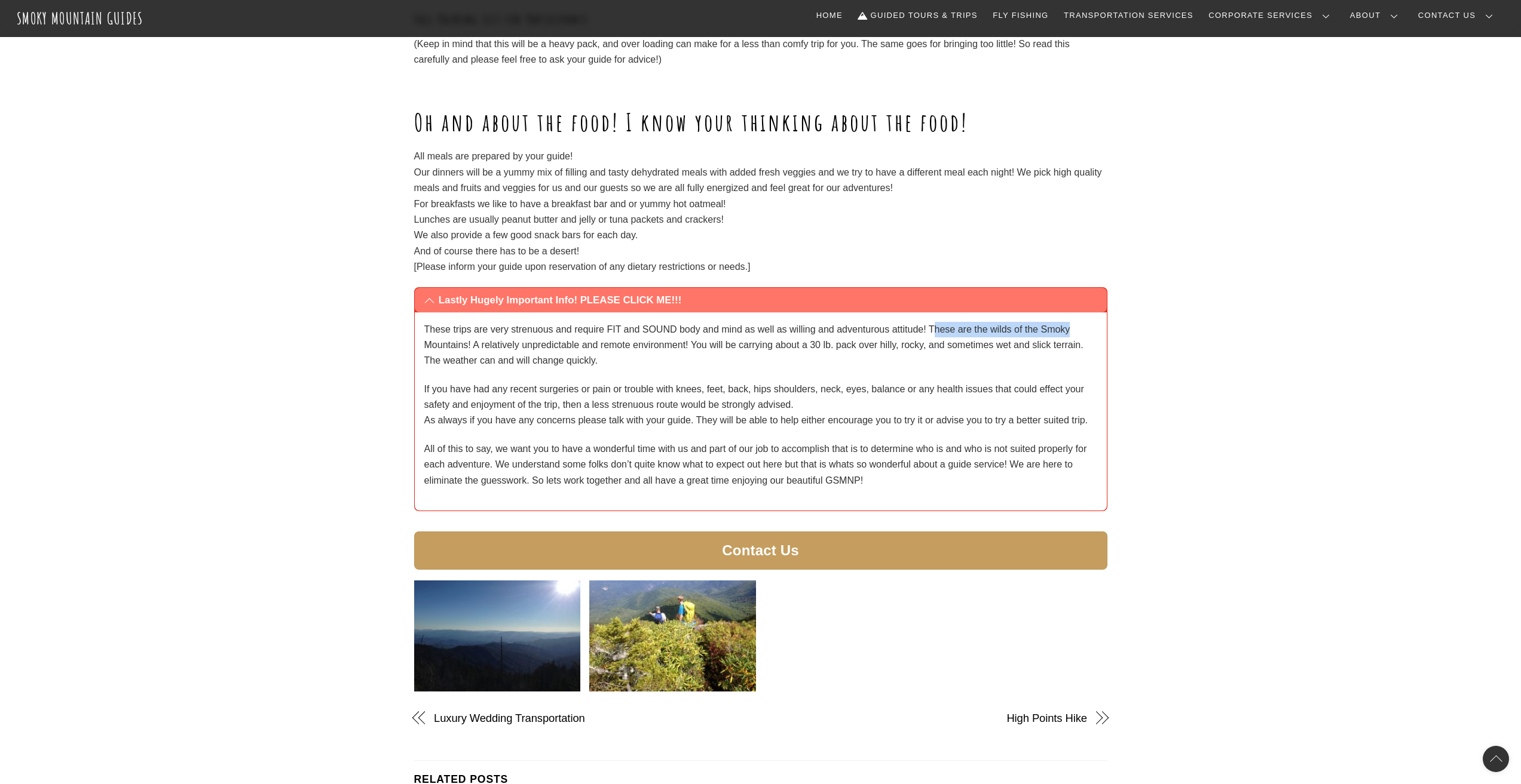
drag, startPoint x: 933, startPoint y: 316, endPoint x: 1065, endPoint y: 322, distance: 132.1
click at [1079, 322] on p "These trips are very strenuous and require FIT and SOUND body and mind as well …" at bounding box center [760, 346] width 673 height 47
drag, startPoint x: 1016, startPoint y: 324, endPoint x: 703, endPoint y: 343, distance: 313.6
click at [1014, 326] on p "These trips are very strenuous and require FIT and SOUND body and mind as well …" at bounding box center [760, 346] width 673 height 47
drag, startPoint x: 488, startPoint y: 326, endPoint x: 707, endPoint y: 328, distance: 219.0
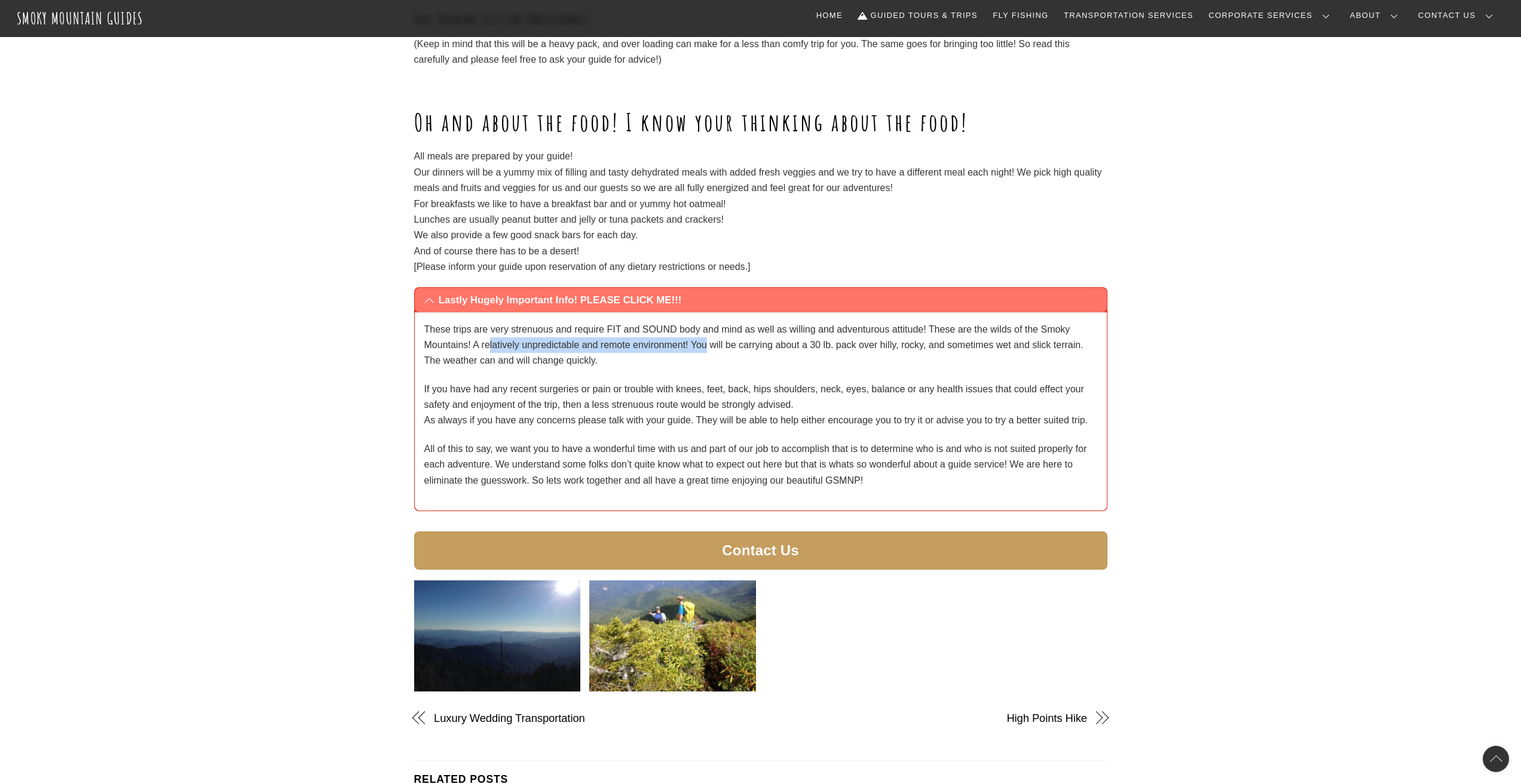
click at [707, 328] on p "These trips are very strenuous and require FIT and SOUND body and mind as well …" at bounding box center [760, 346] width 673 height 47
drag, startPoint x: 682, startPoint y: 330, endPoint x: 958, endPoint y: 334, distance: 276.0
click at [958, 334] on p "These trips are very strenuous and require FIT and SOUND body and mind as well …" at bounding box center [760, 346] width 673 height 47
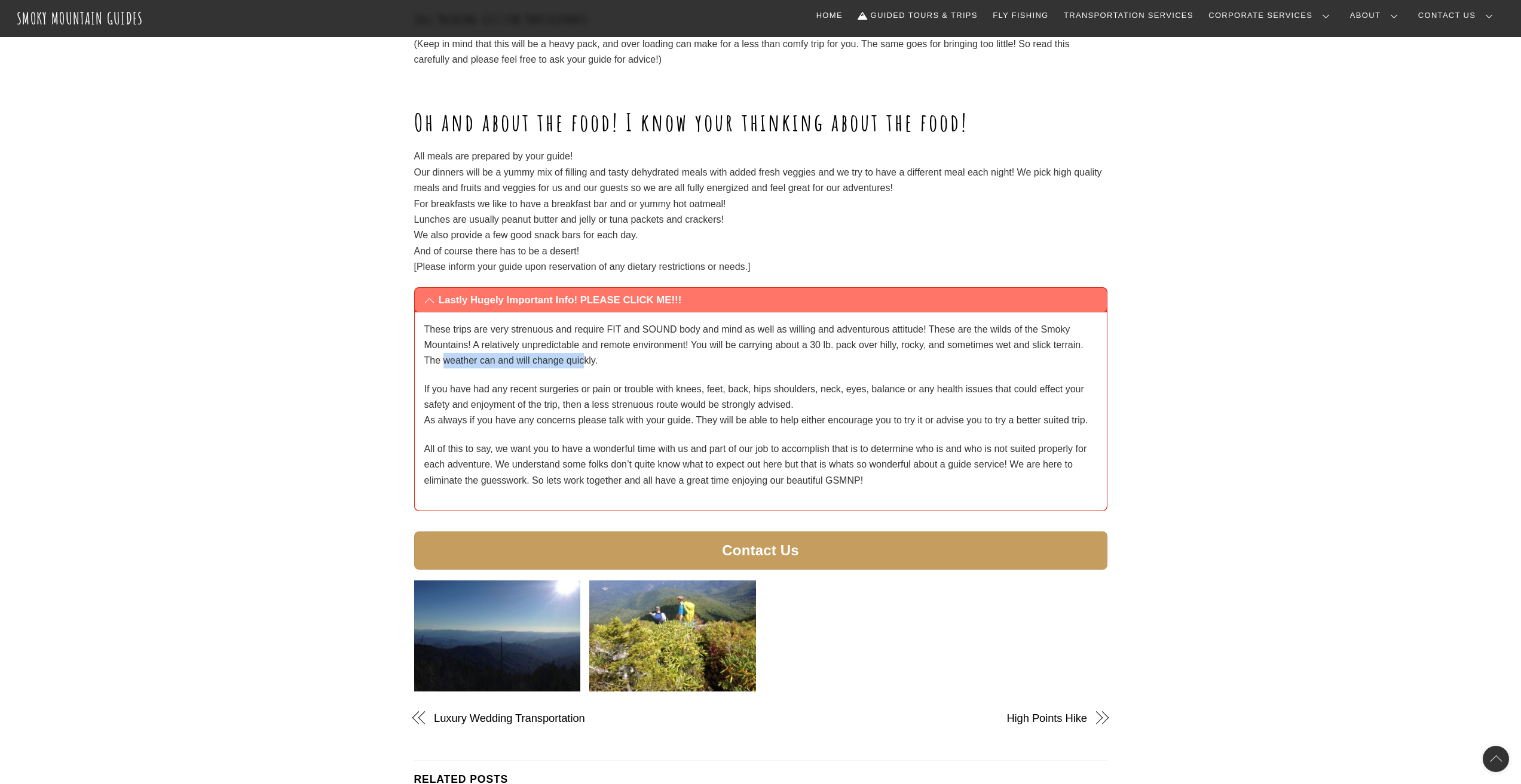
drag, startPoint x: 444, startPoint y: 347, endPoint x: 584, endPoint y: 345, distance: 140.0
click at [584, 345] on p "These trips are very strenuous and require FIT and SOUND body and mind as well …" at bounding box center [760, 346] width 673 height 47
click at [576, 349] on p "These trips are very strenuous and require FIT and SOUND body and mind as well …" at bounding box center [760, 346] width 673 height 47
click at [414, 379] on div "These trips are very strenuous and require FIT and SOUND body and mind as well …" at bounding box center [760, 412] width 692 height 199
drag, startPoint x: 424, startPoint y: 376, endPoint x: 766, endPoint y: 381, distance: 342.0
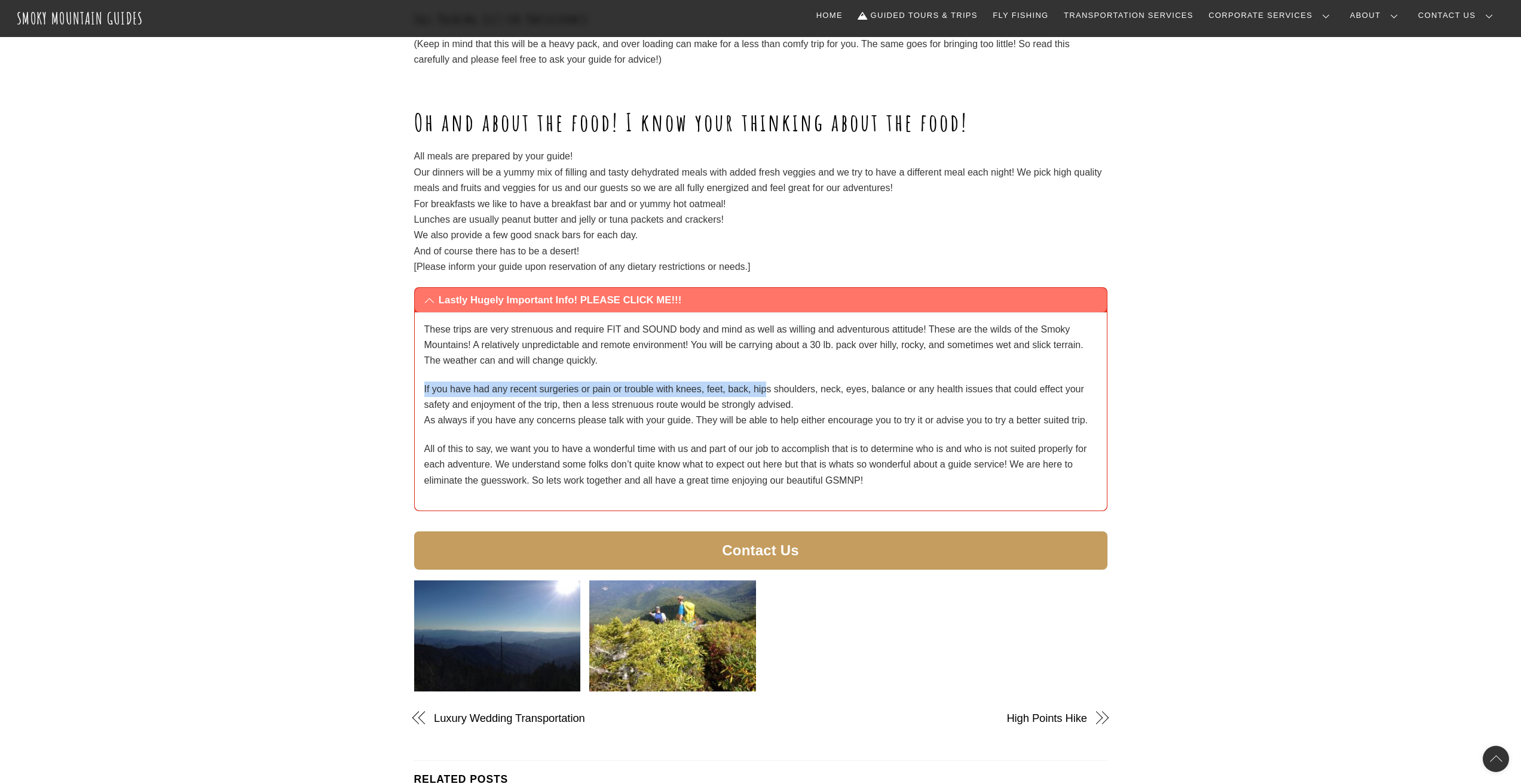
click at [766, 382] on p "If you have had any recent surgeries or pain or trouble with knees, feet, back,…" at bounding box center [760, 405] width 673 height 47
drag, startPoint x: 766, startPoint y: 381, endPoint x: 852, endPoint y: 382, distance: 86.0
click at [852, 382] on p "If you have had any recent surgeries or pain or trouble with knees, feet, back,…" at bounding box center [760, 405] width 673 height 47
drag, startPoint x: 852, startPoint y: 382, endPoint x: 871, endPoint y: 381, distance: 19.0
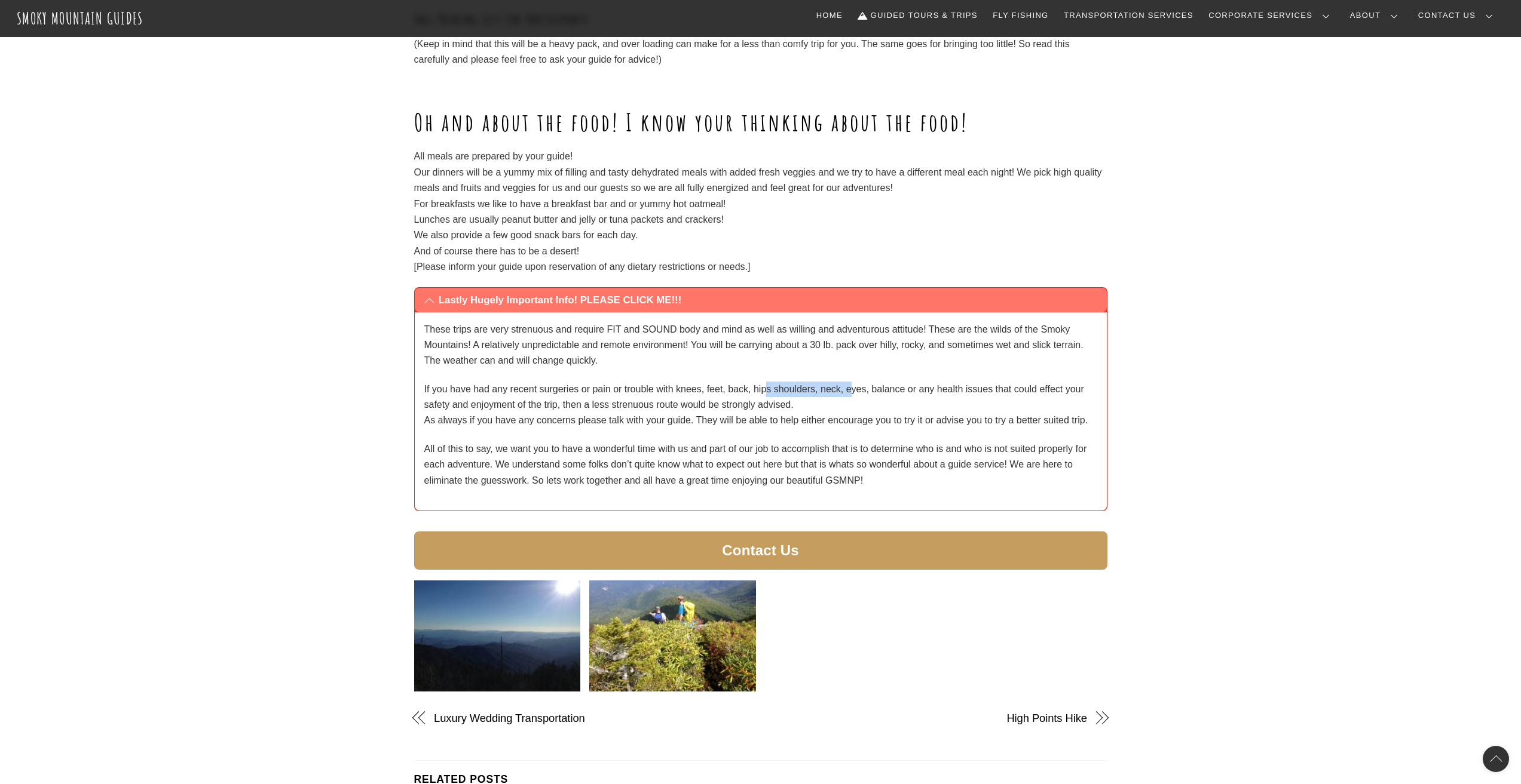
click at [853, 382] on p "If you have had any recent surgeries or pain or trouble with knees, feet, back,…" at bounding box center [760, 405] width 673 height 47
click at [803, 389] on p "If you have had any recent surgeries or pain or trouble with knees, feet, back,…" at bounding box center [760, 405] width 673 height 47
drag, startPoint x: 566, startPoint y: 392, endPoint x: 780, endPoint y: 383, distance: 214.2
click at [780, 383] on p "If you have had any recent surgeries or pain or trouble with knees, feet, back,…" at bounding box center [760, 405] width 673 height 47
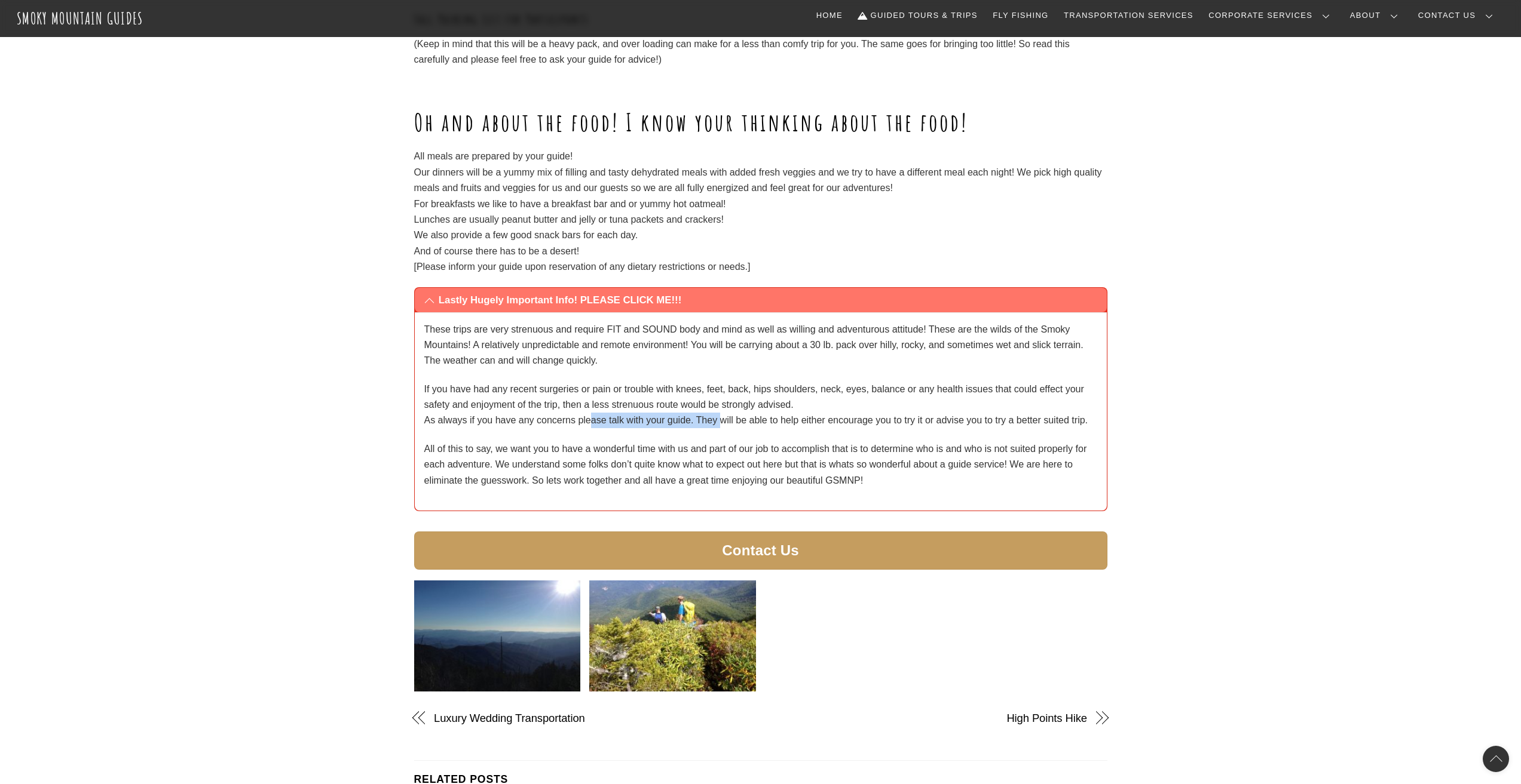
drag, startPoint x: 592, startPoint y: 409, endPoint x: 722, endPoint y: 402, distance: 130.2
click at [722, 402] on p "If you have had any recent surgeries or pain or trouble with knees, feet, back,…" at bounding box center [760, 405] width 673 height 47
drag, startPoint x: 483, startPoint y: 422, endPoint x: 606, endPoint y: 420, distance: 123.0
click at [601, 420] on div "These trips are very strenuous and require FIT and SOUND body and mind as well …" at bounding box center [760, 405] width 673 height 167
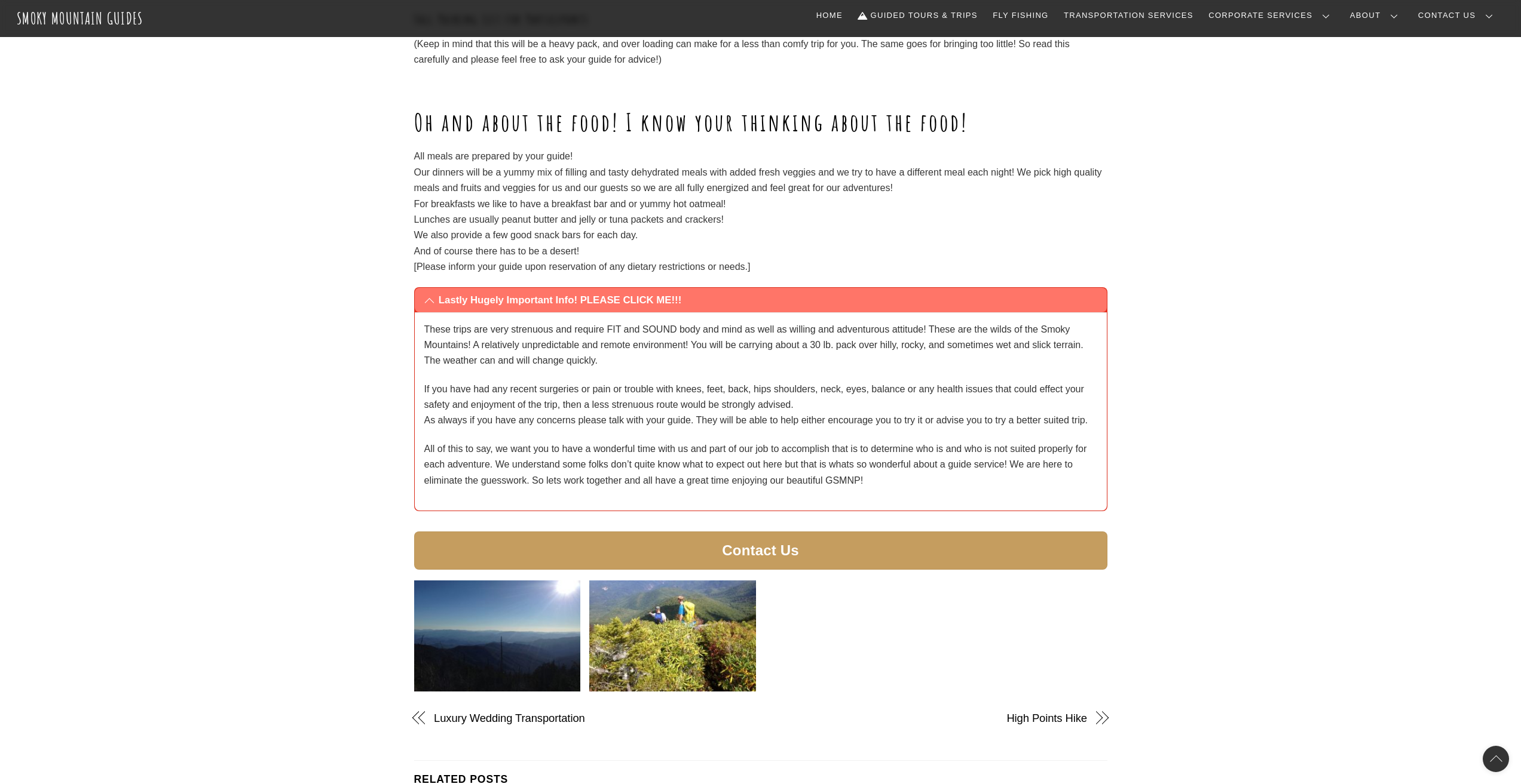
click at [607, 420] on div "These trips are very strenuous and require FIT and SOUND body and mind as well …" at bounding box center [760, 405] width 673 height 167
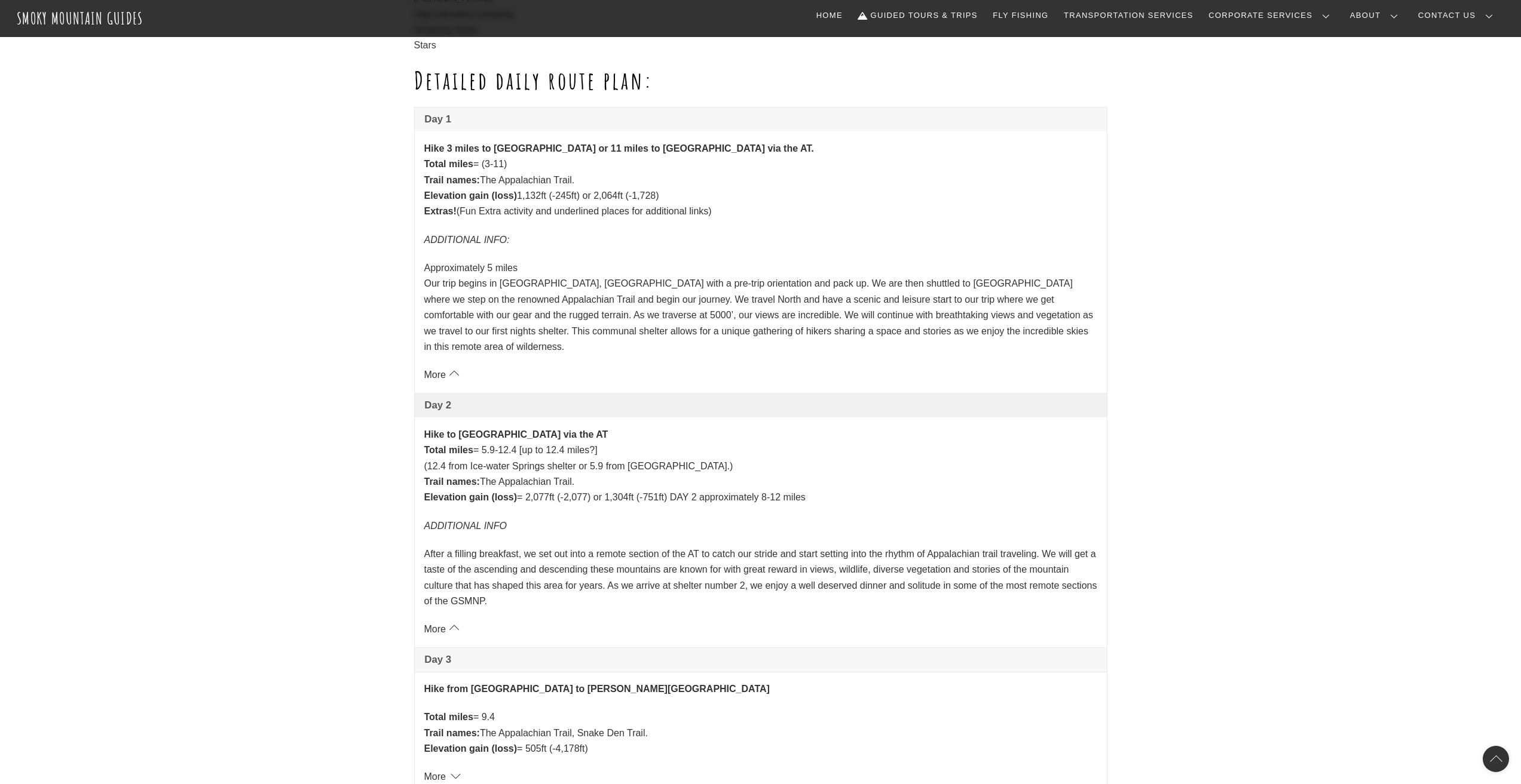
scroll to position [896, 0]
